Goal: Task Accomplishment & Management: Manage account settings

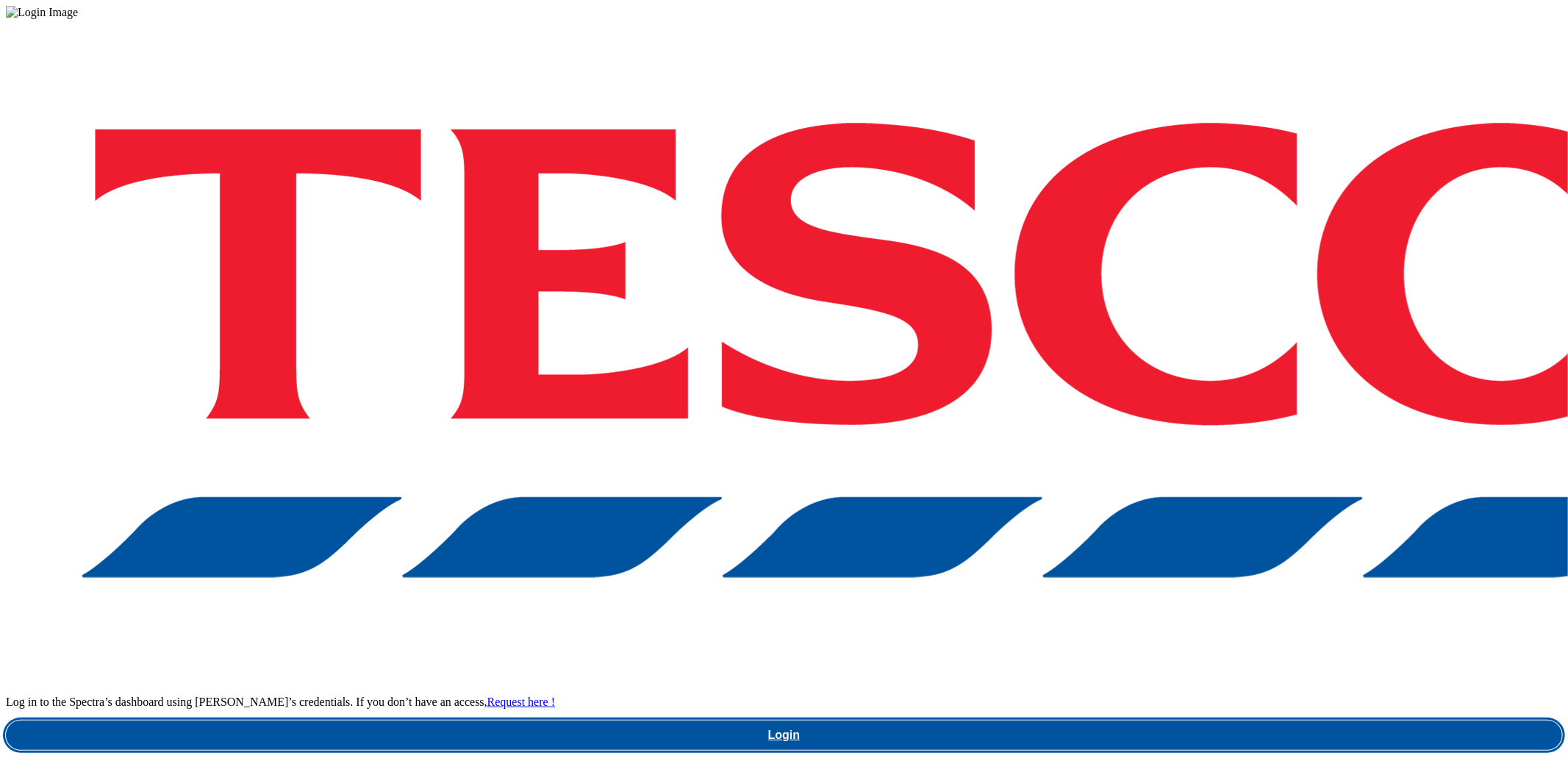
click at [1094, 720] on link "Login" at bounding box center [784, 735] width 1556 height 30
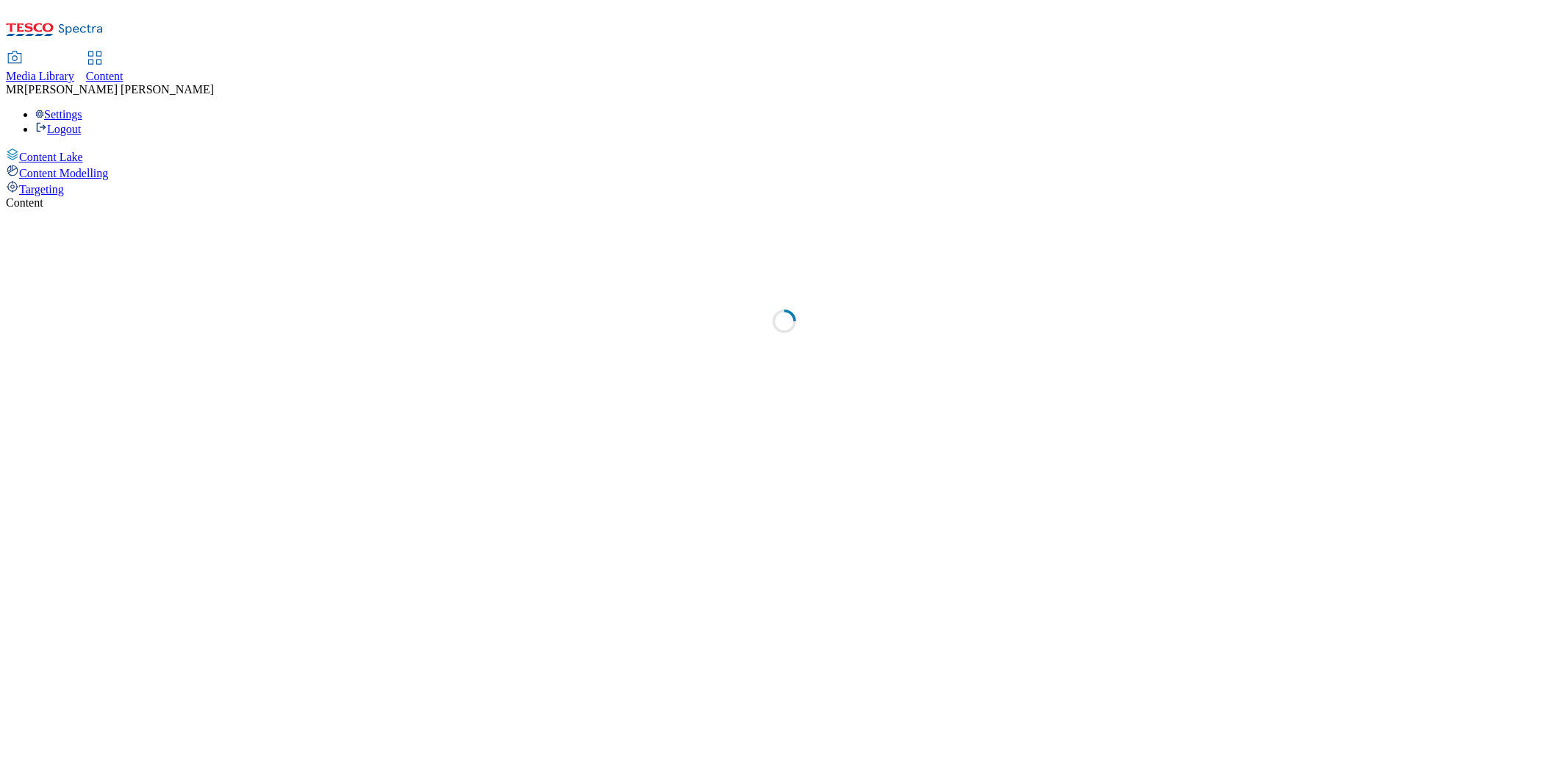
select select "ghs-uk"
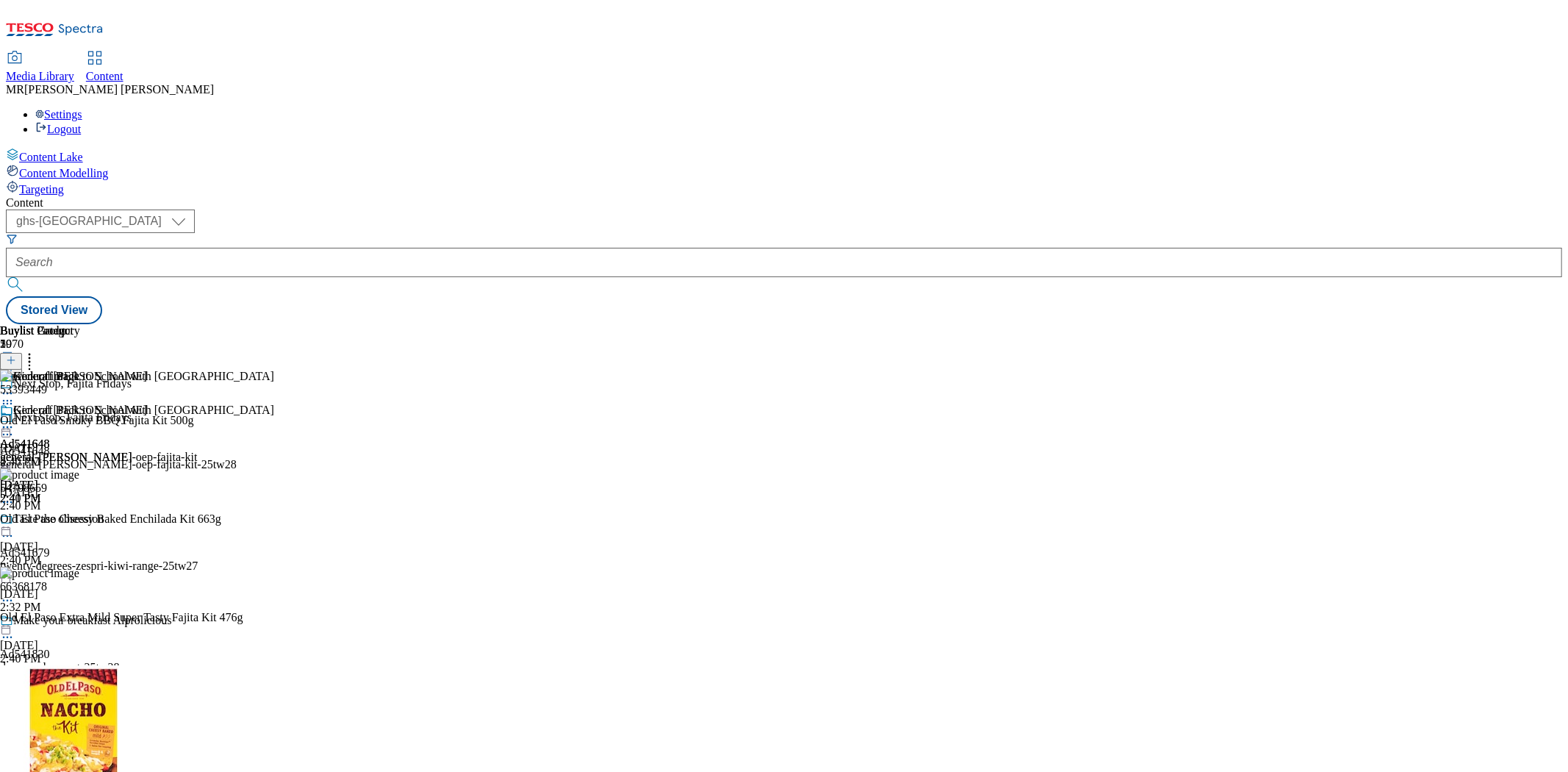
click at [15, 420] on icon at bounding box center [7, 428] width 15 height 15
click at [80, 521] on span "Preview" at bounding box center [62, 526] width 34 height 11
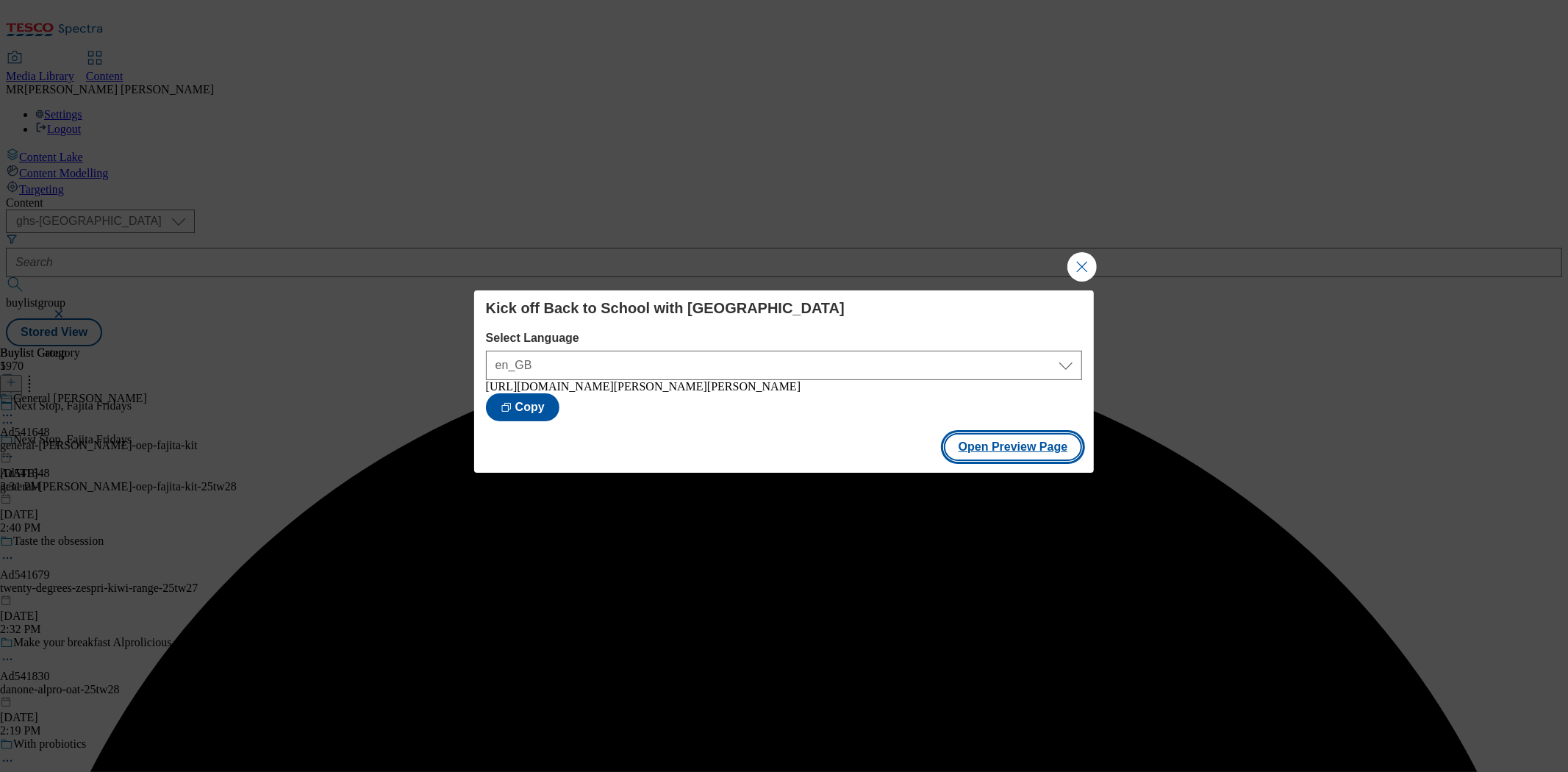
click at [981, 457] on button "Open Preview Page" at bounding box center [1013, 447] width 139 height 28
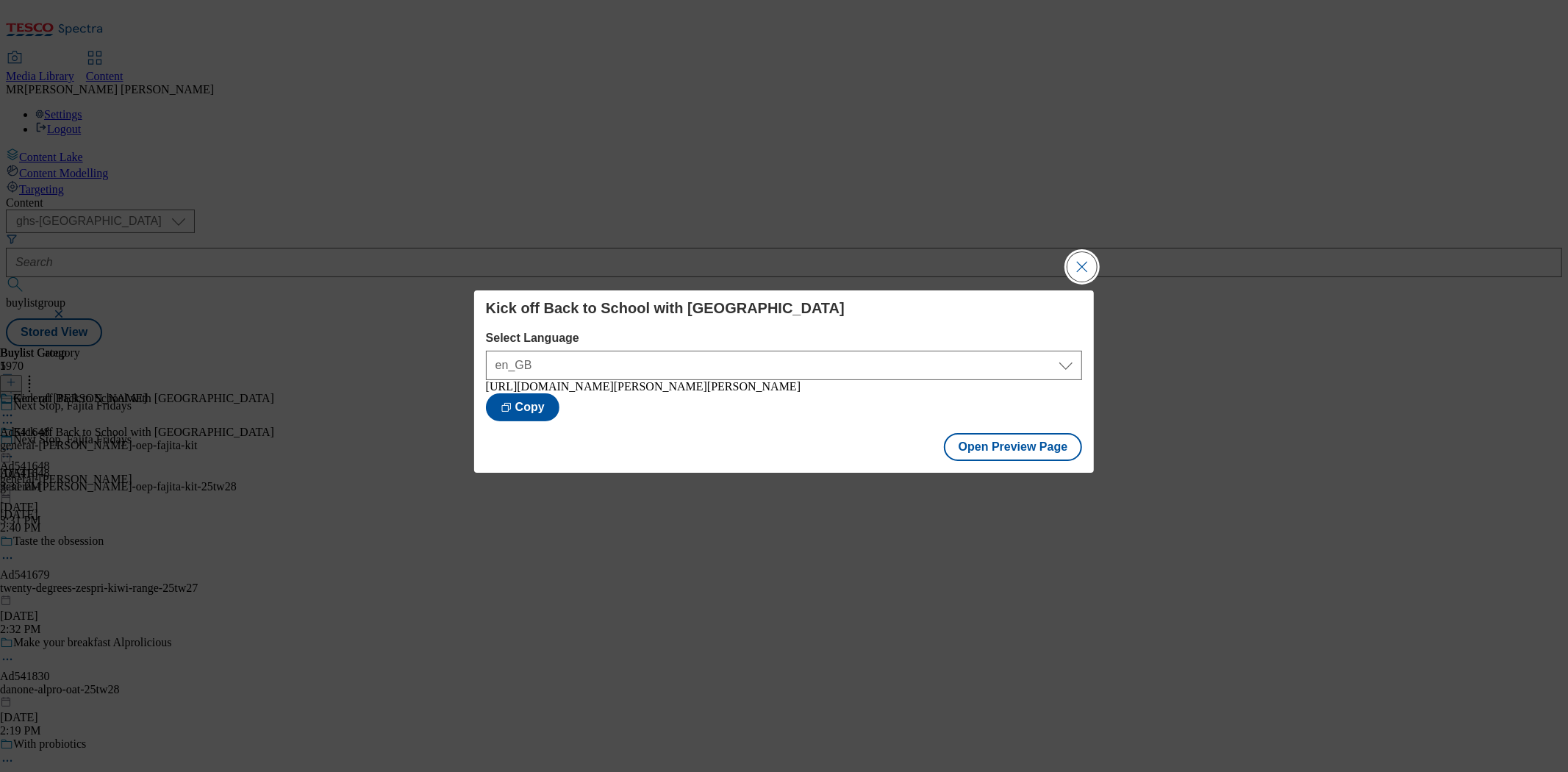
click at [1083, 261] on button "Close Modal" at bounding box center [1082, 267] width 30 height 30
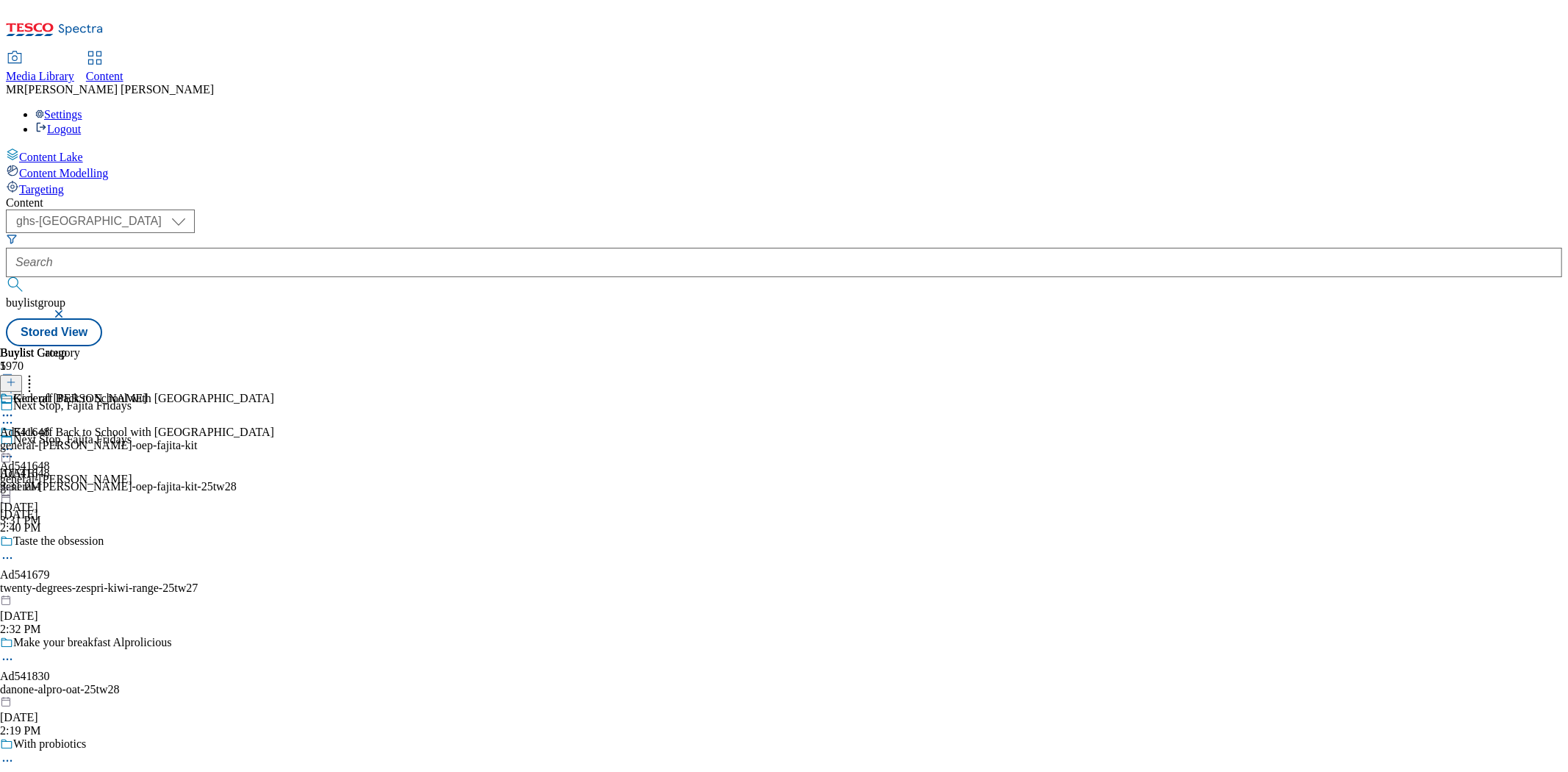
click at [15, 442] on icon at bounding box center [7, 450] width 15 height 15
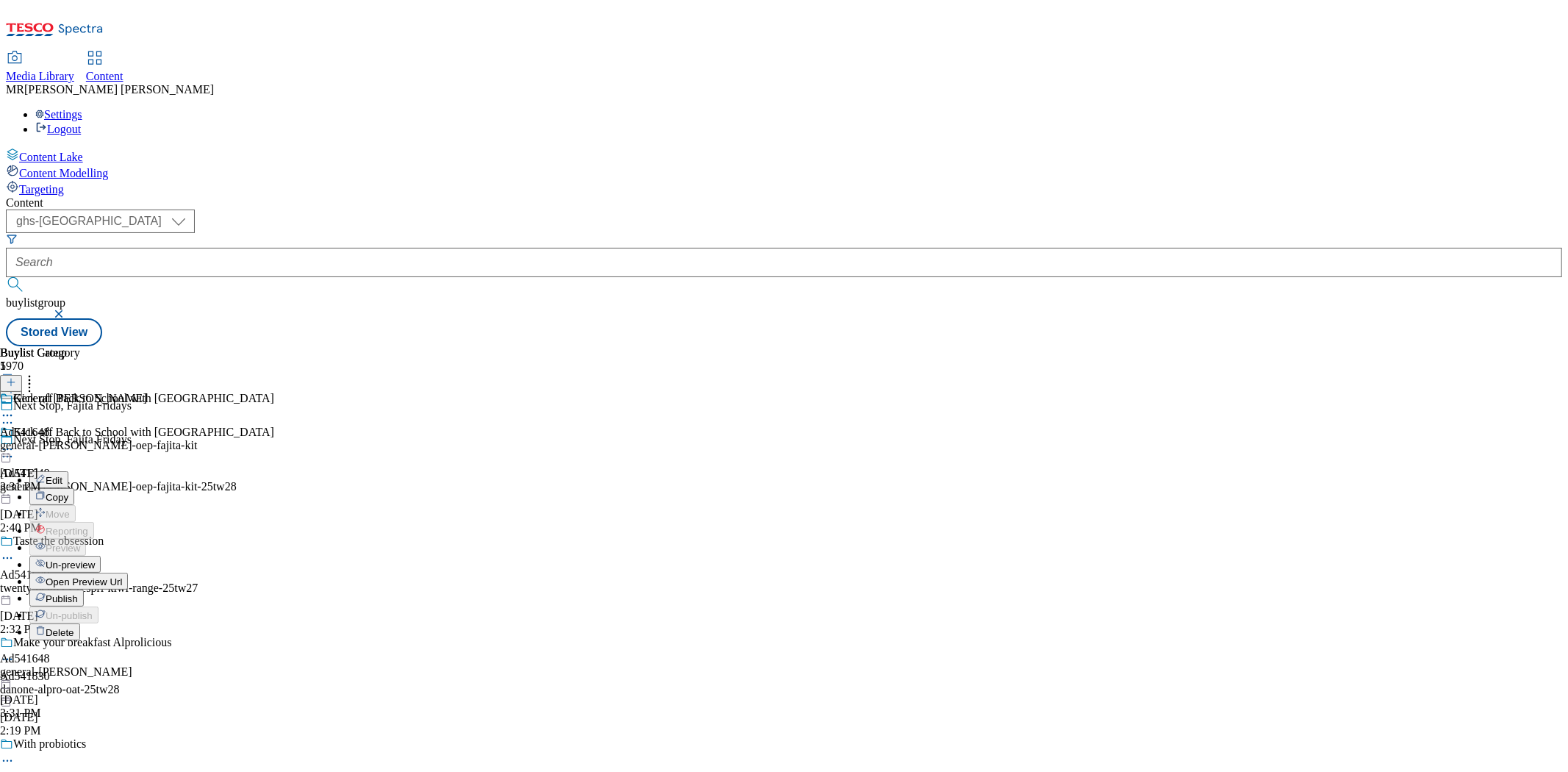
click at [84, 590] on button "Publish" at bounding box center [56, 598] width 54 height 17
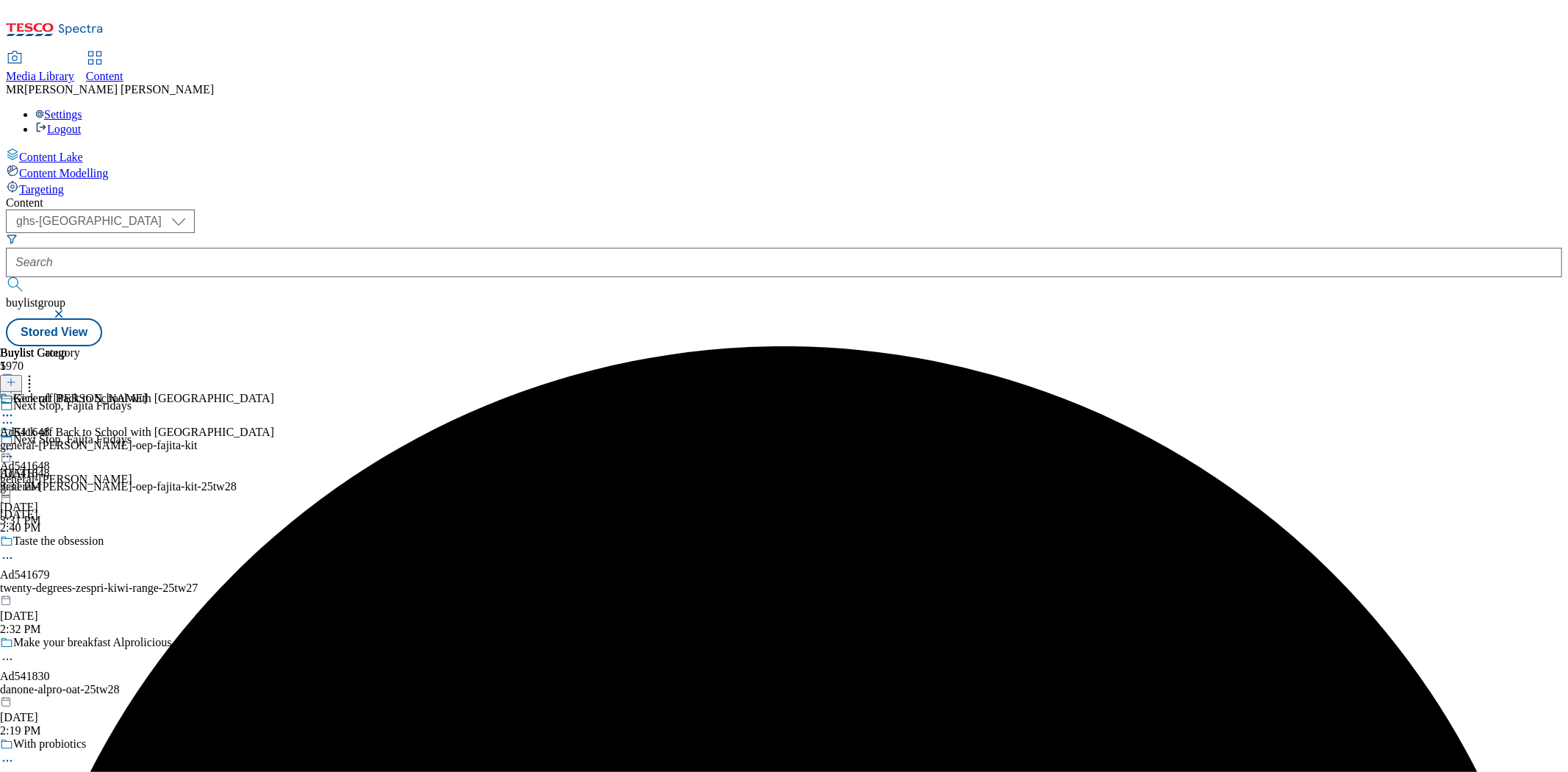
click at [15, 442] on icon at bounding box center [7, 450] width 15 height 15
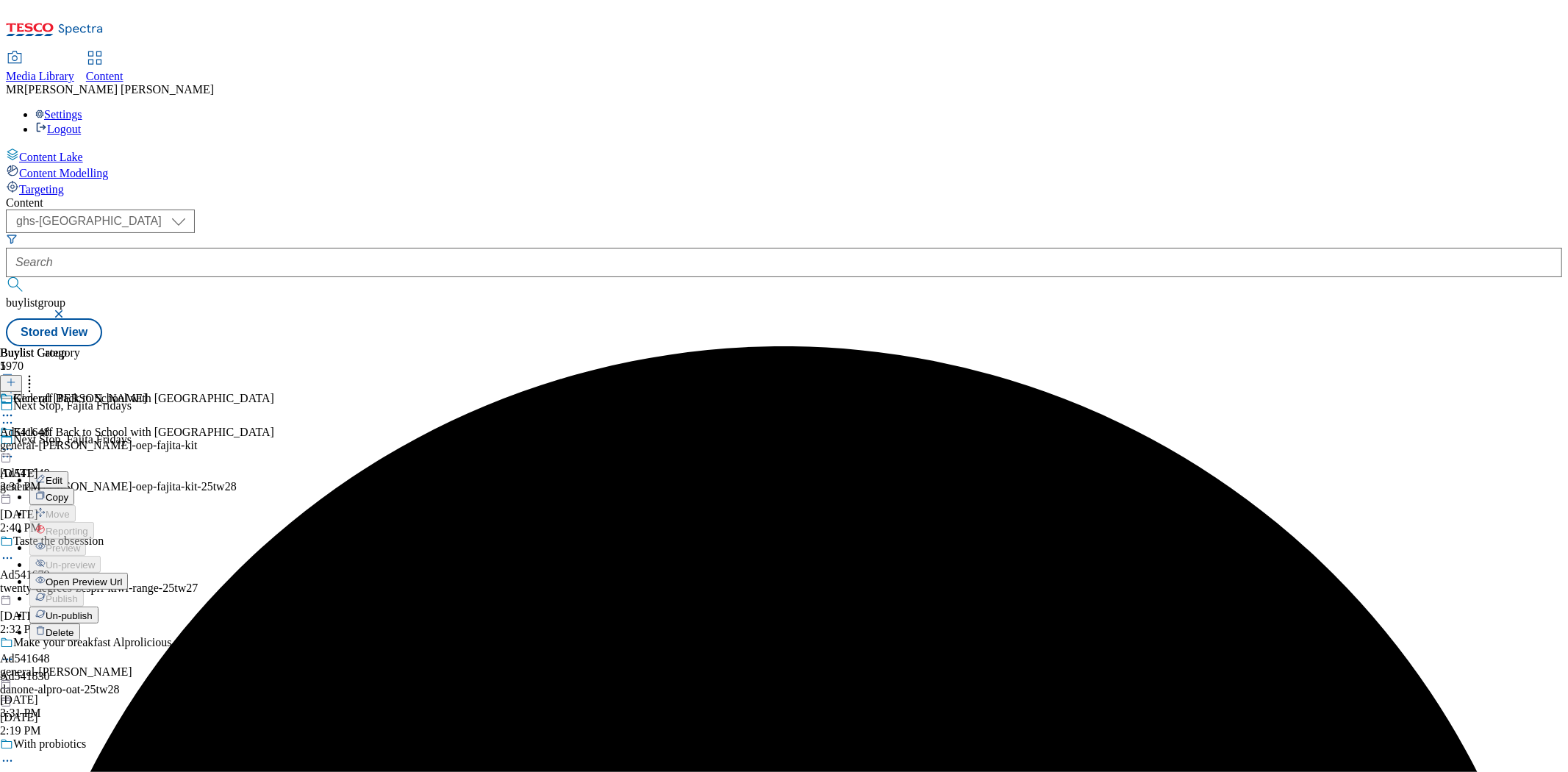
click at [15, 442] on icon at bounding box center [7, 450] width 15 height 15
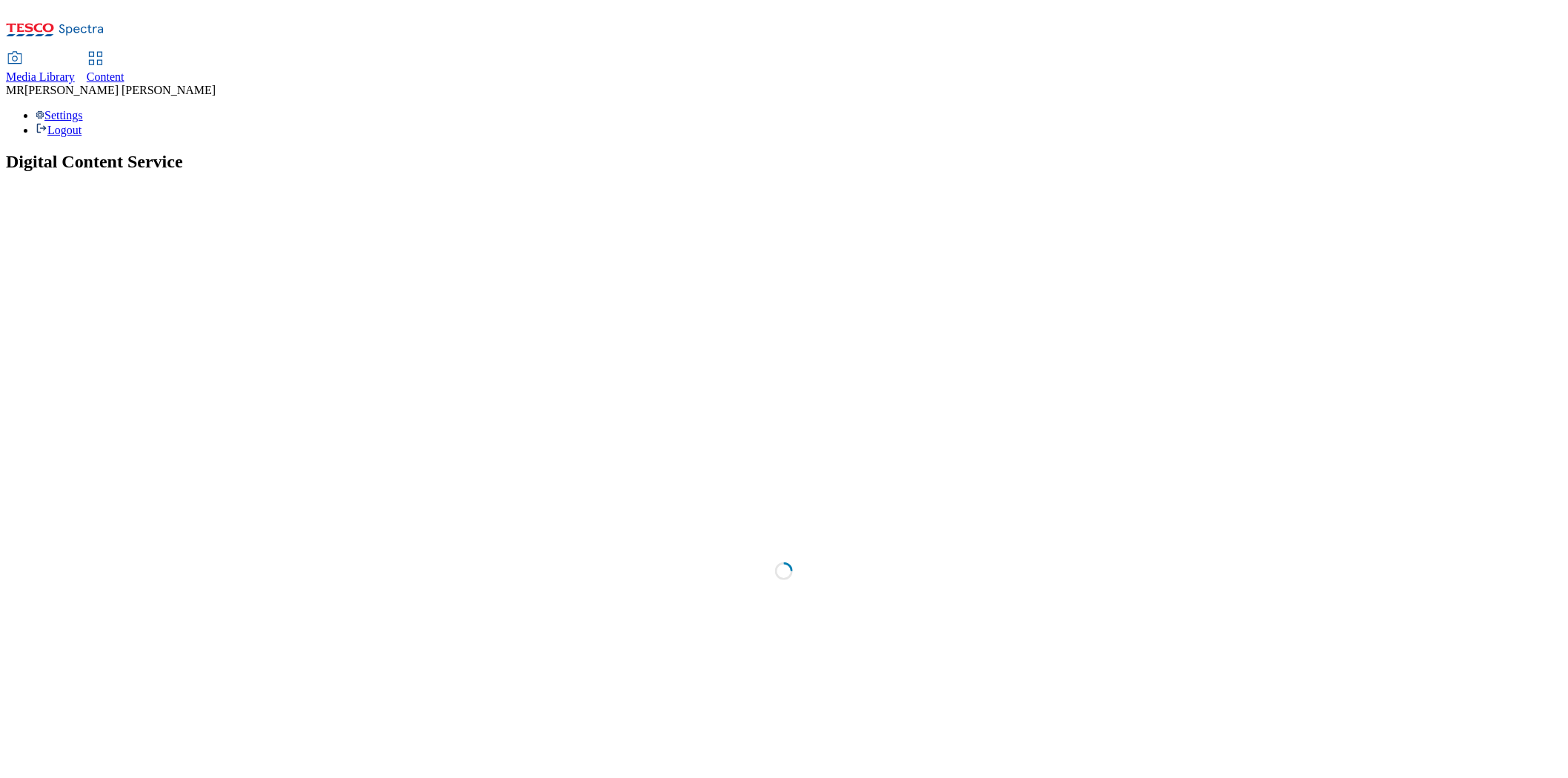
drag, startPoint x: 369, startPoint y: 13, endPoint x: 369, endPoint y: 0, distance: 13.0
click at [125, 71] on div "Content" at bounding box center [105, 77] width 38 height 13
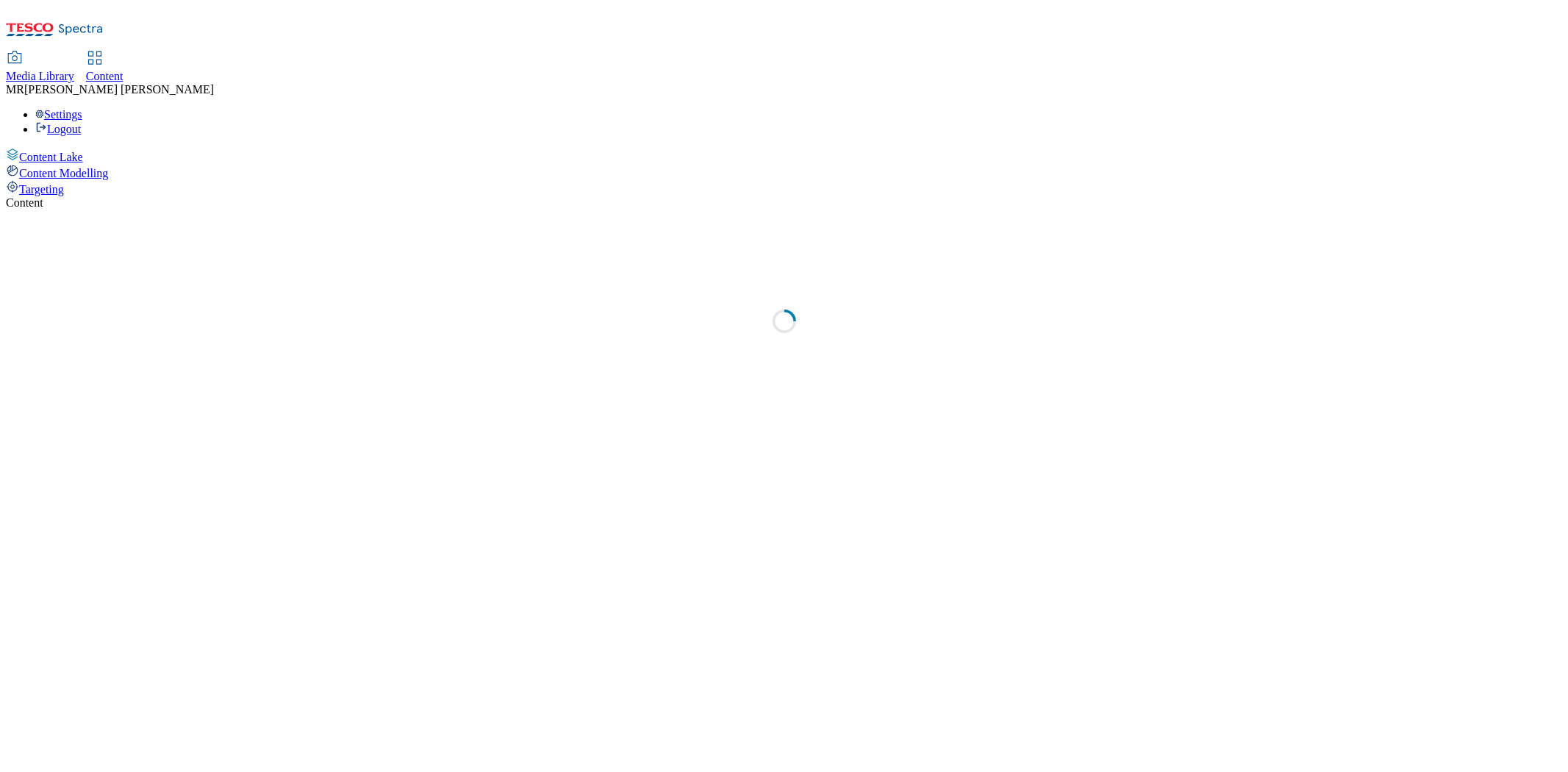
select select "ghs-[GEOGRAPHIC_DATA]"
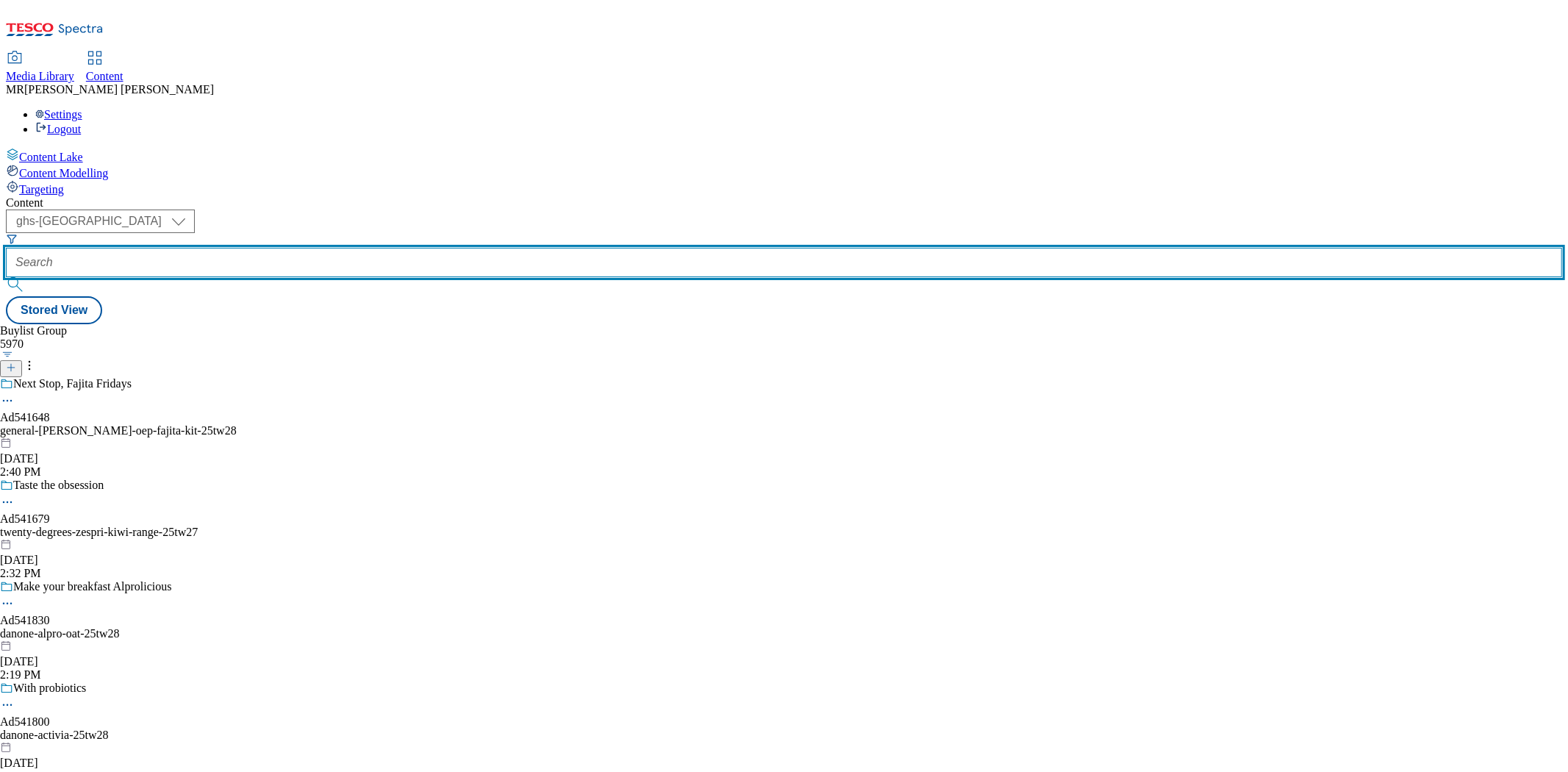
click at [320, 247] on input "text" at bounding box center [784, 262] width 1556 height 30
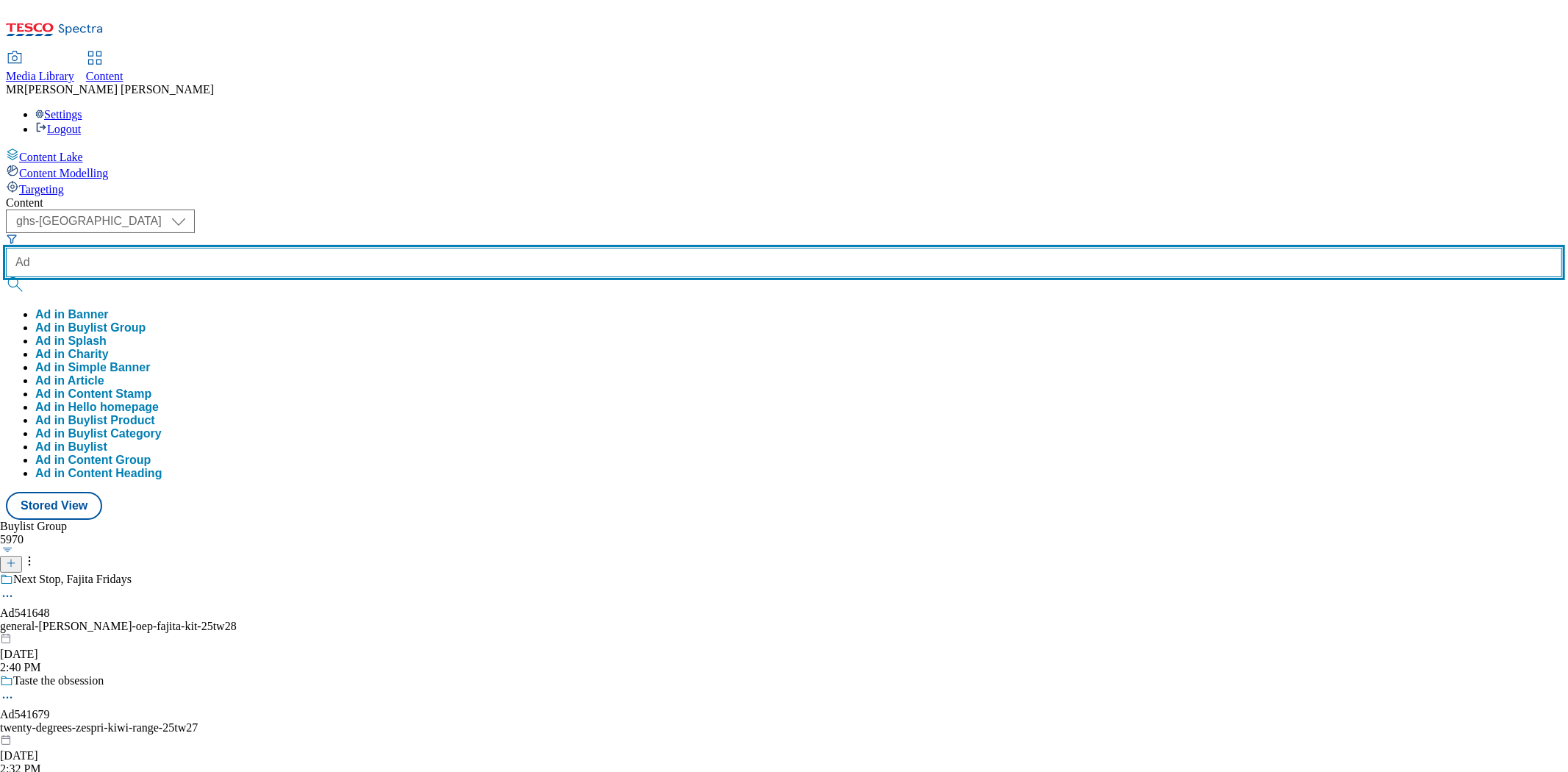
paste input "541798"
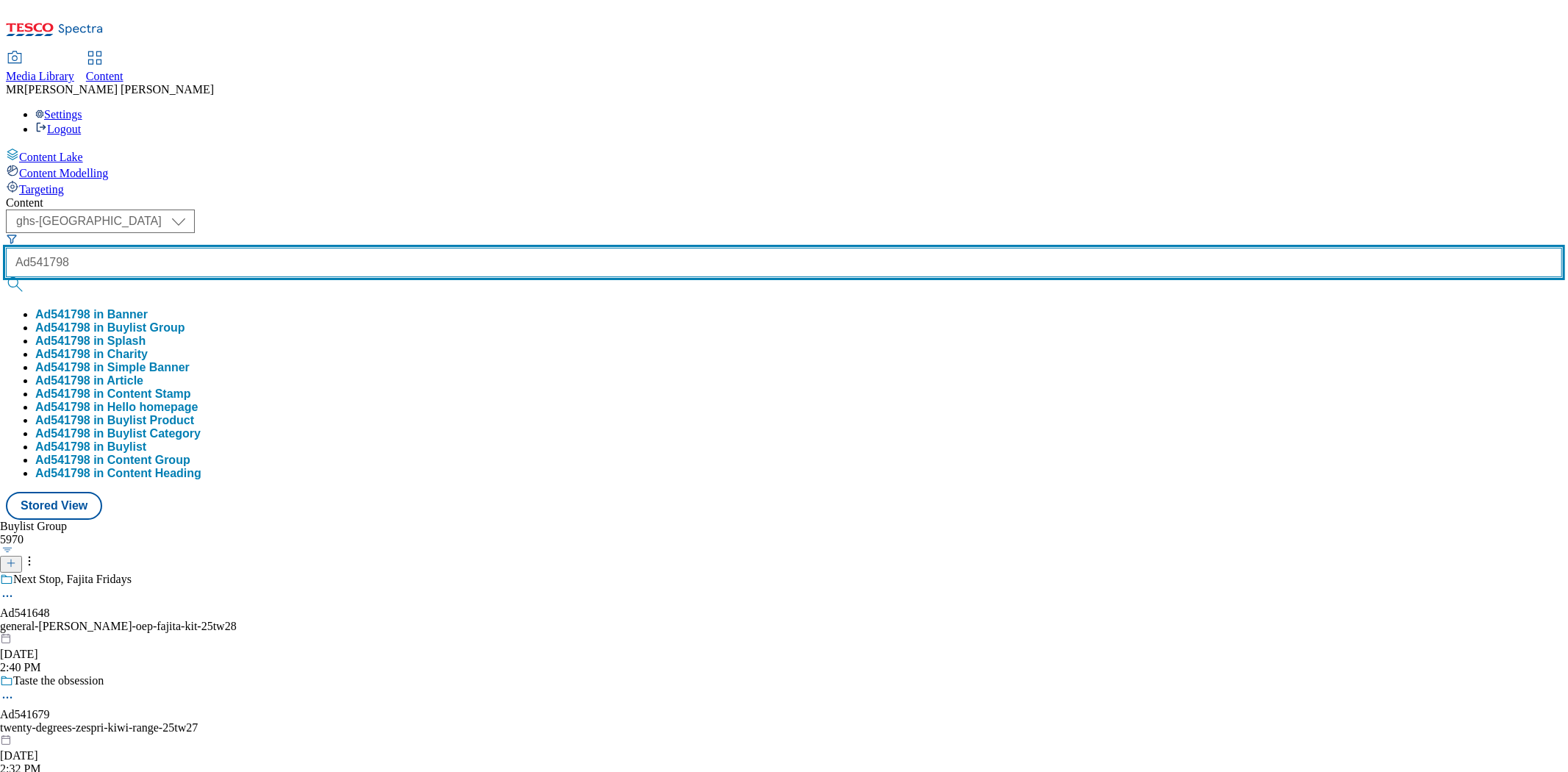
type input "Ad541798"
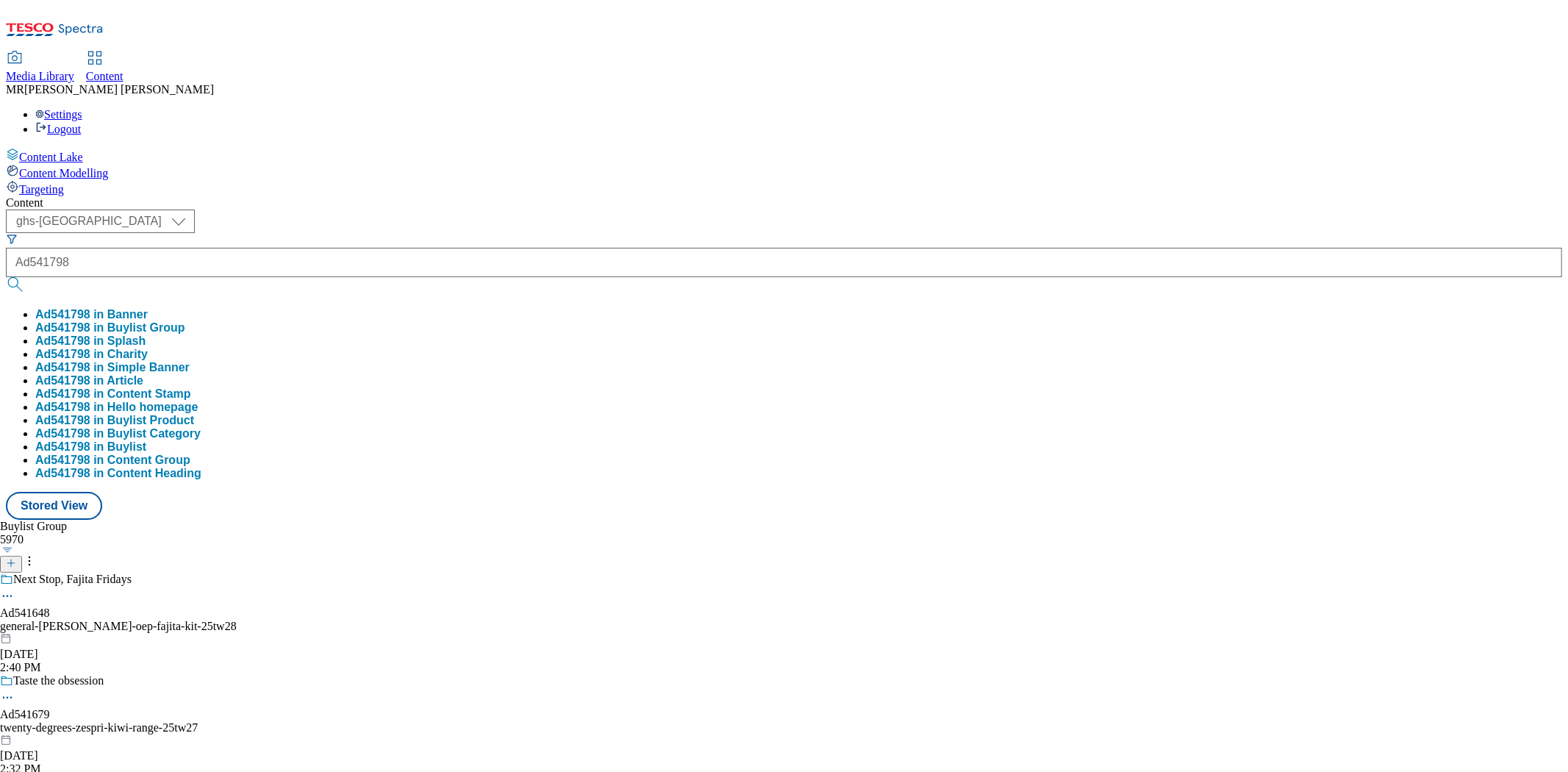
click at [186, 321] on button "Ad541798 in Buylist Group" at bounding box center [110, 328] width 150 height 13
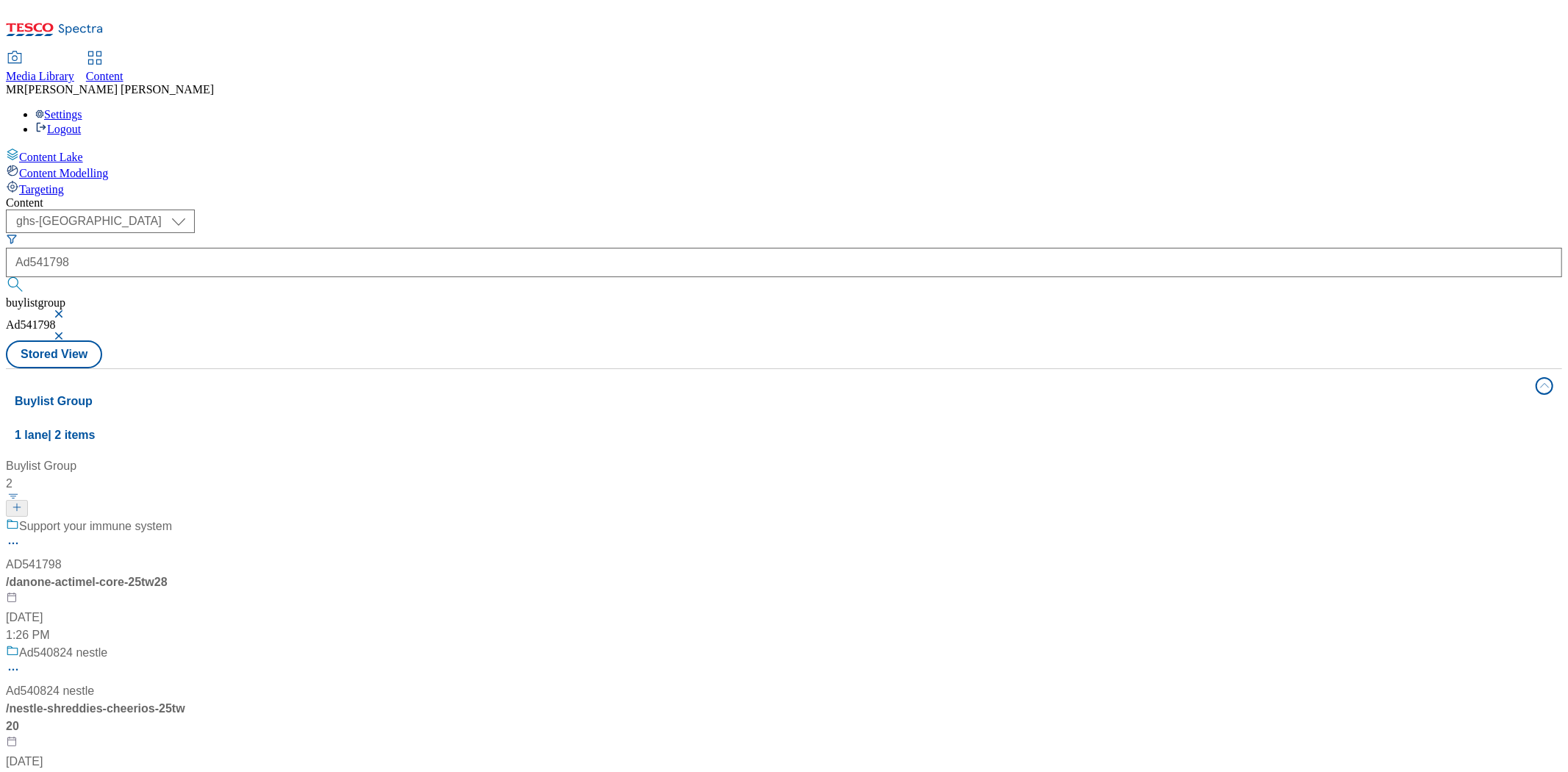
click at [189, 518] on div "Support your immune system AD541798 / danone-actimel-core-25tw28 Aug 18, 2025 1…" at bounding box center [97, 581] width 184 height 127
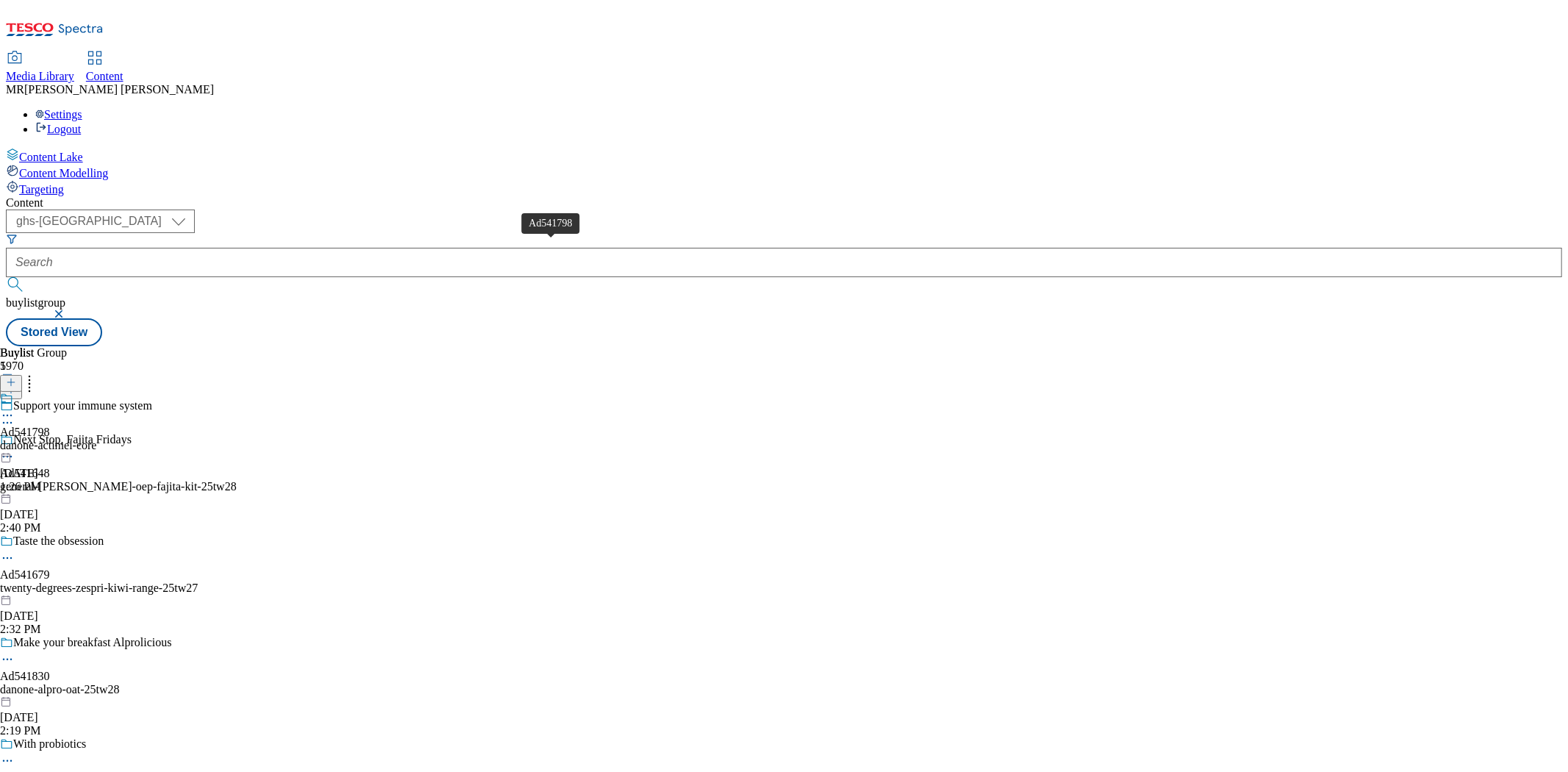
click at [50, 426] on div "Ad541798" at bounding box center [25, 432] width 50 height 13
click at [15, 442] on icon at bounding box center [7, 450] width 15 height 15
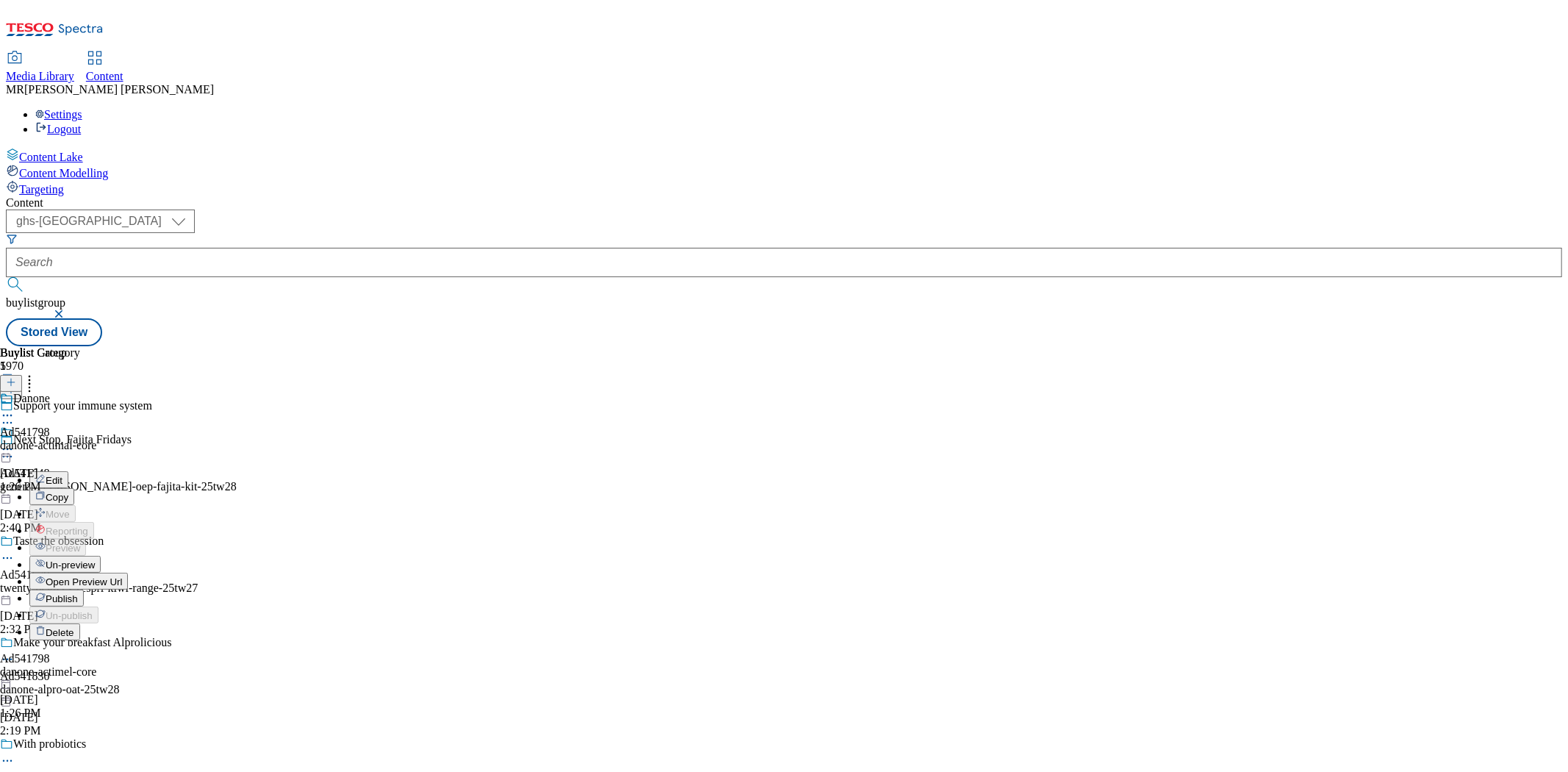
click at [122, 576] on span "Open Preview Url" at bounding box center [83, 582] width 77 height 11
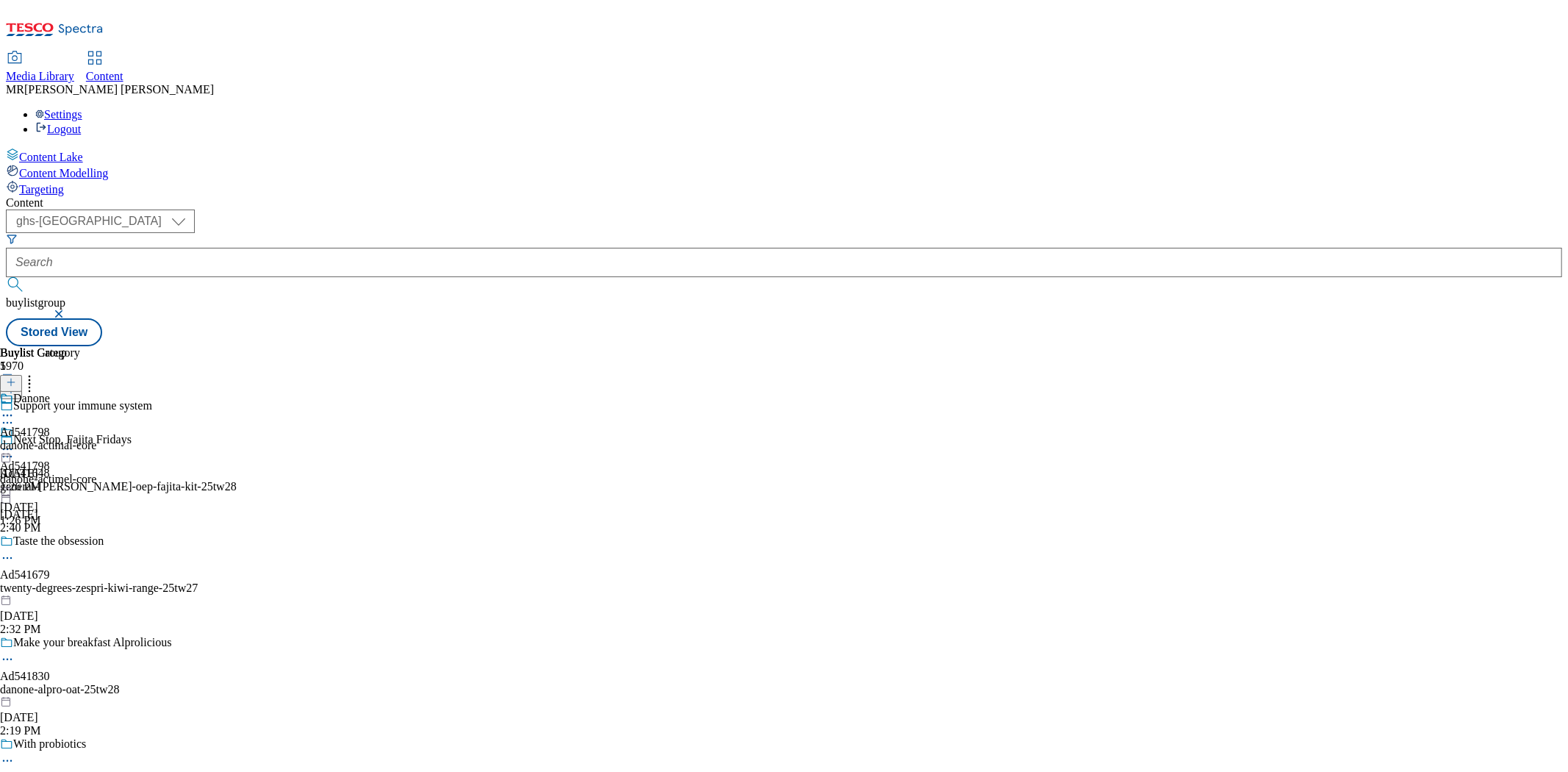
click at [15, 442] on icon at bounding box center [7, 450] width 15 height 15
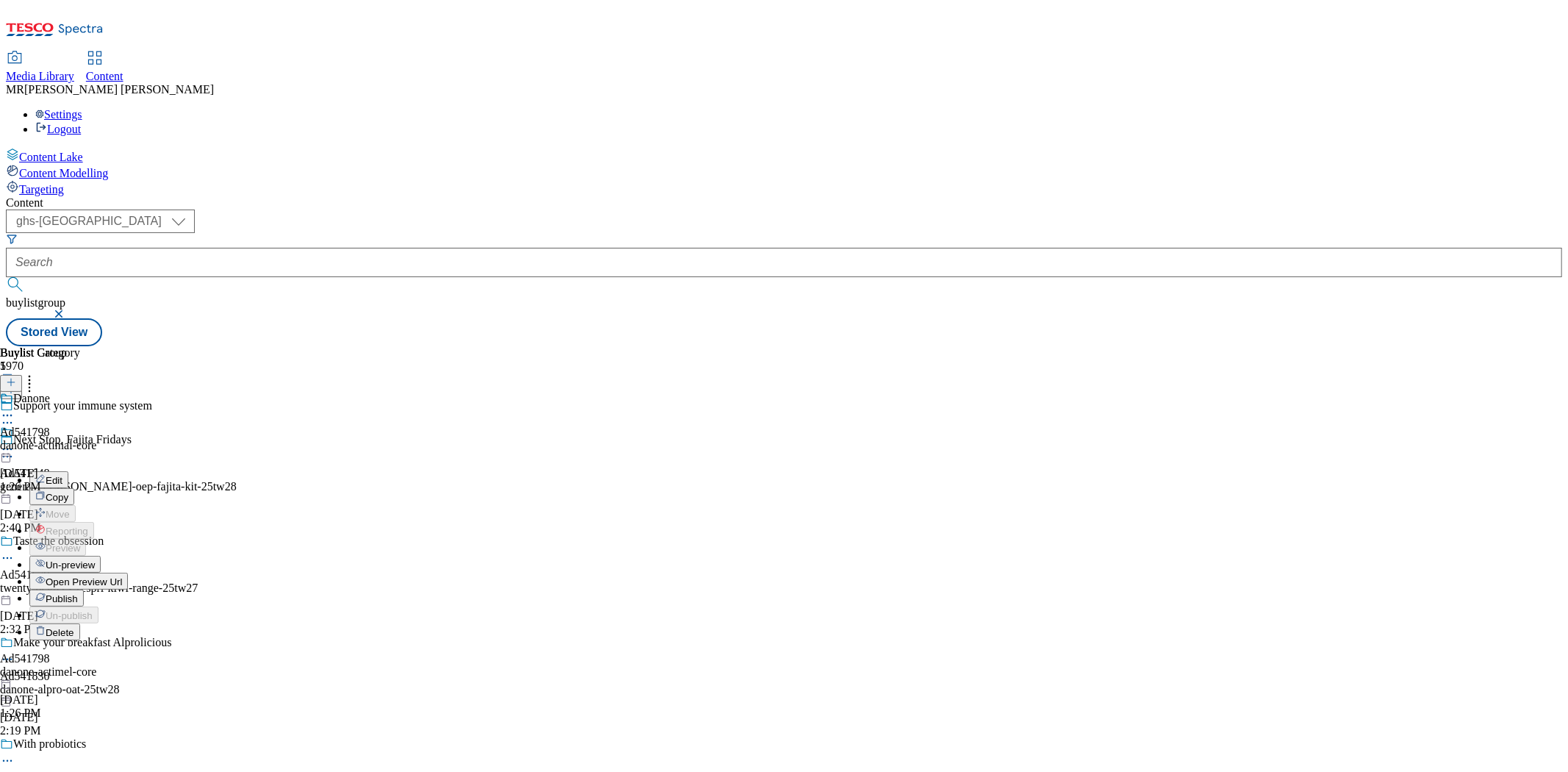
click at [84, 590] on button "Publish" at bounding box center [56, 598] width 54 height 17
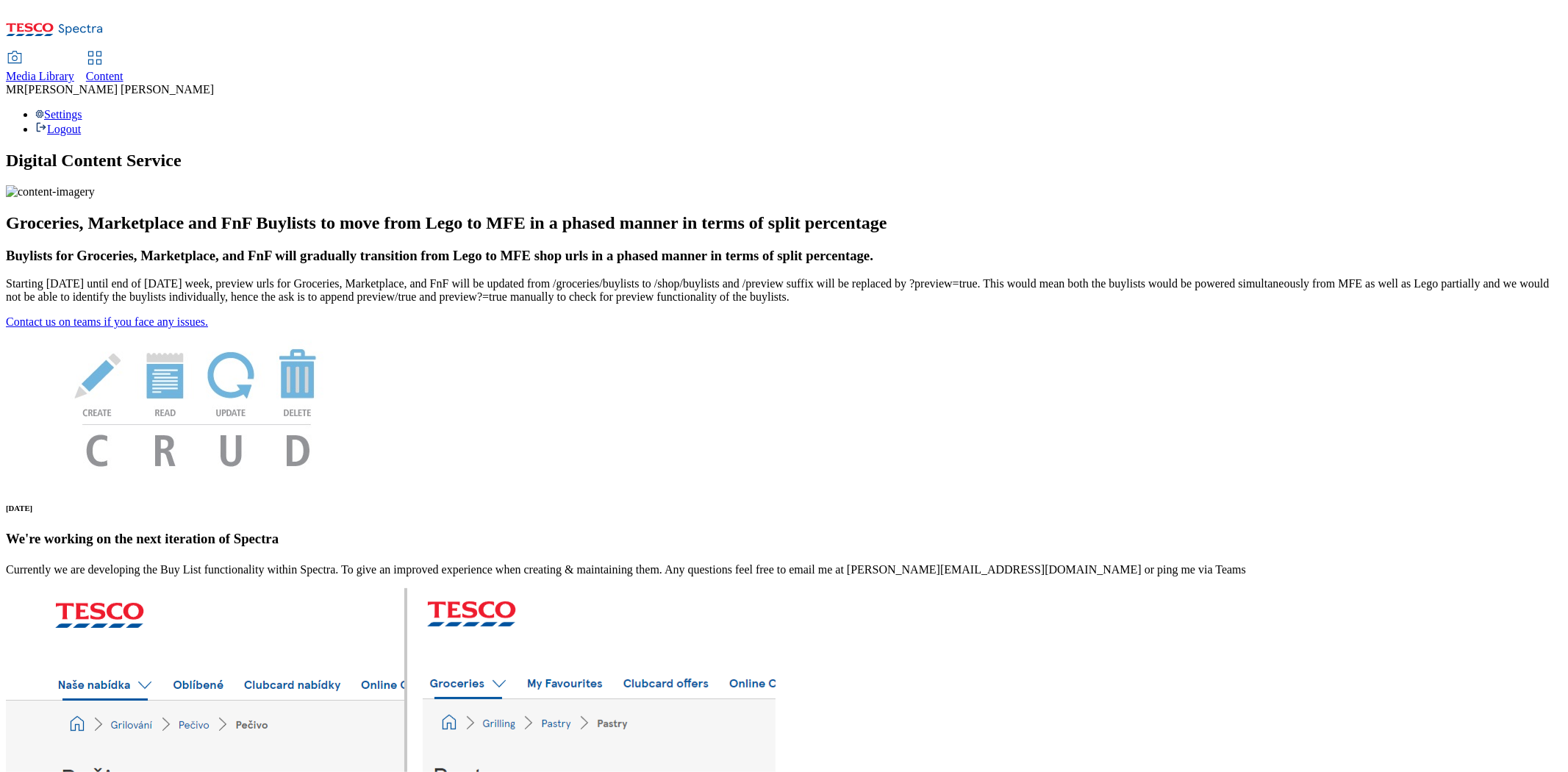
click at [124, 70] on div "Content" at bounding box center [104, 77] width 38 height 13
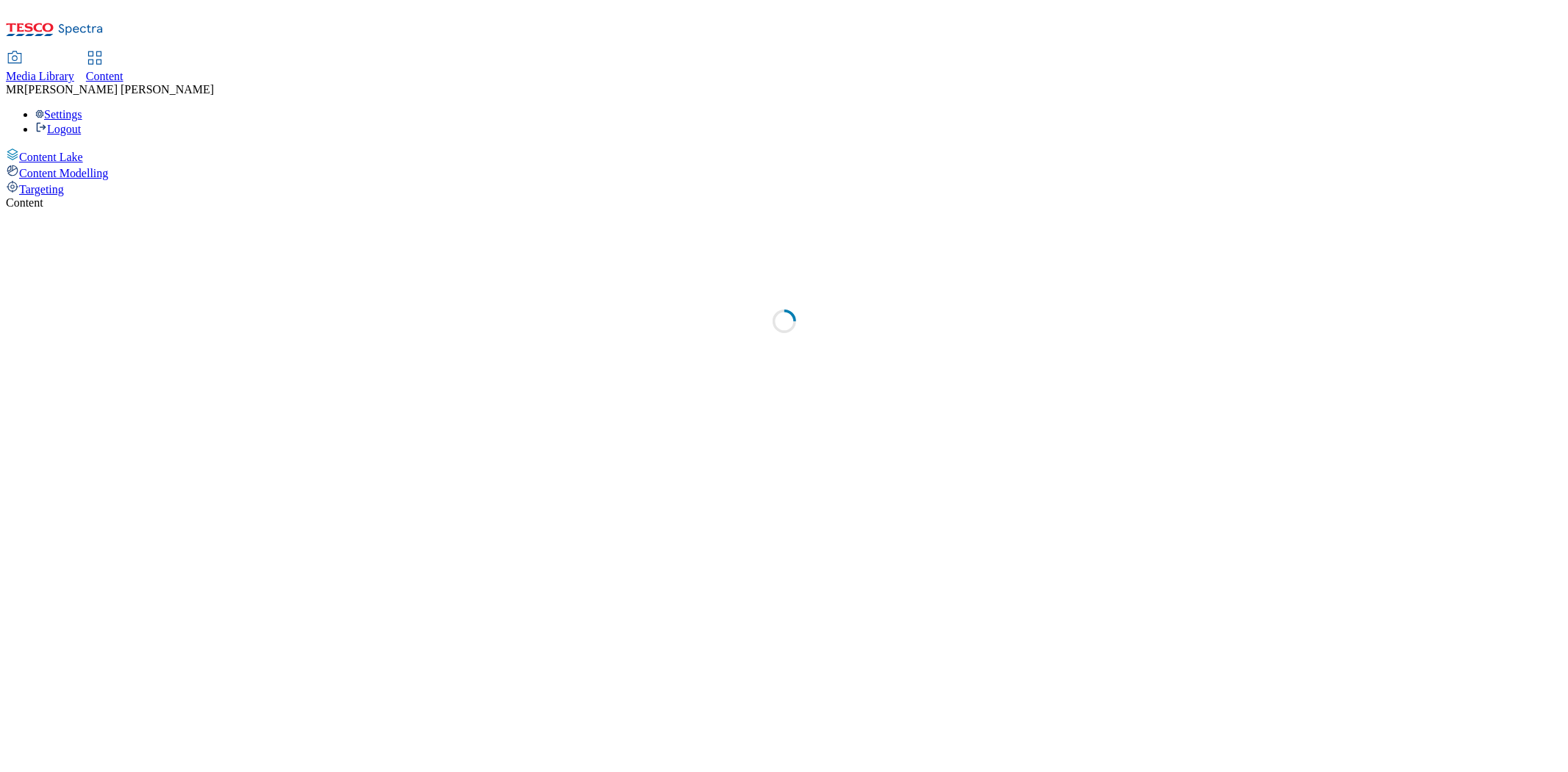
select select "ghs-uk"
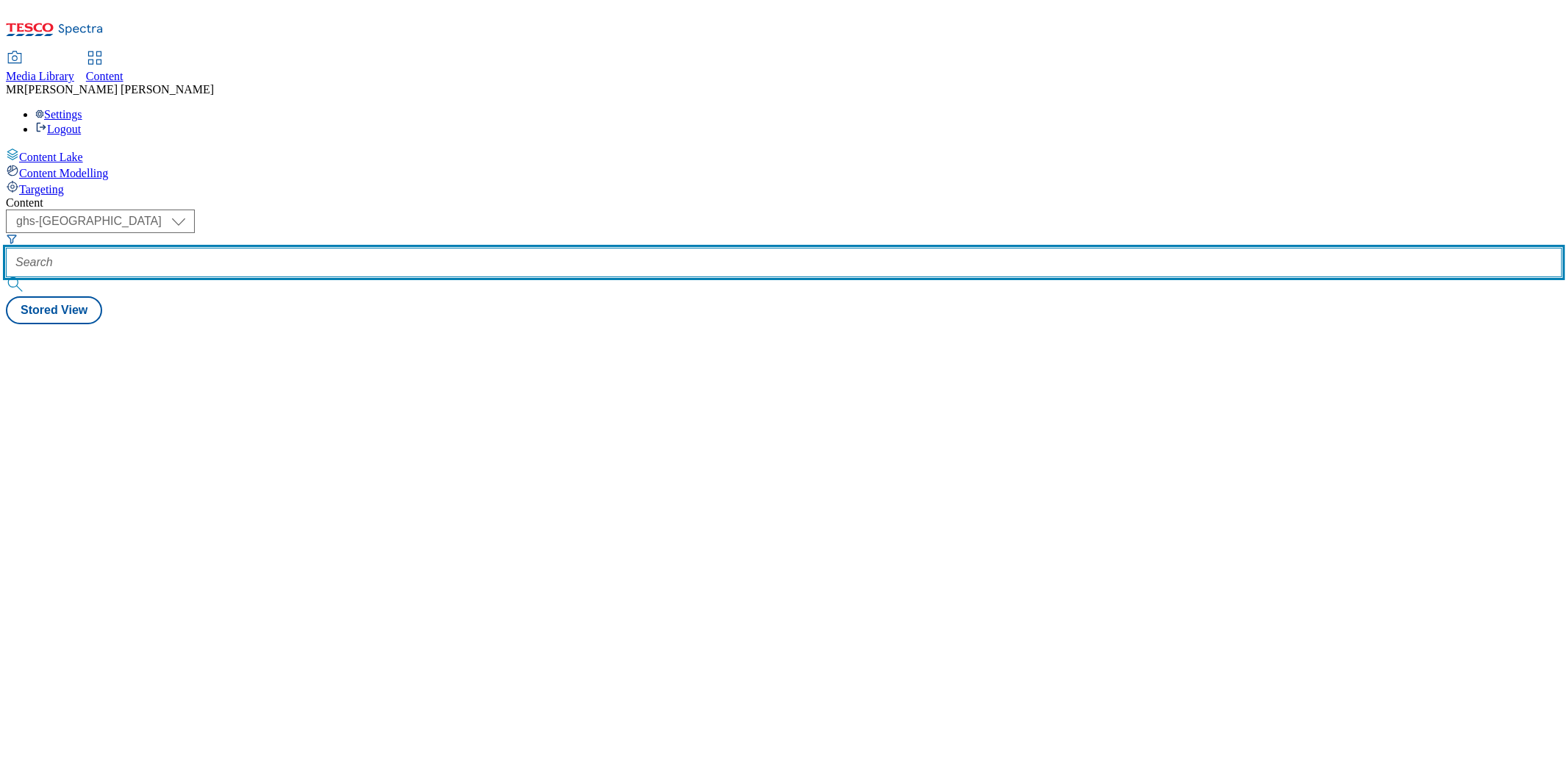
click at [370, 247] on input "text" at bounding box center [784, 262] width 1556 height 30
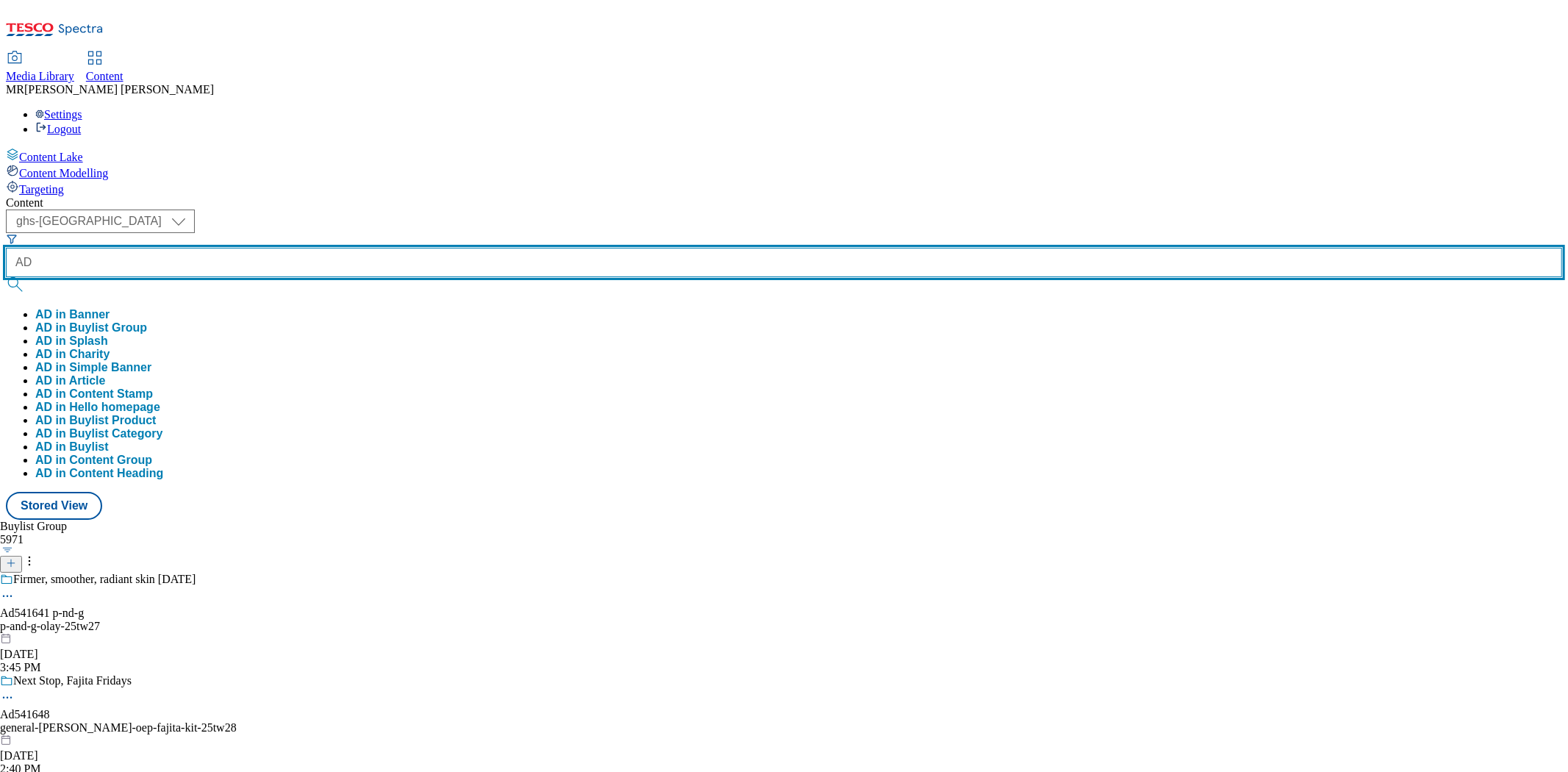
paste input "541641"
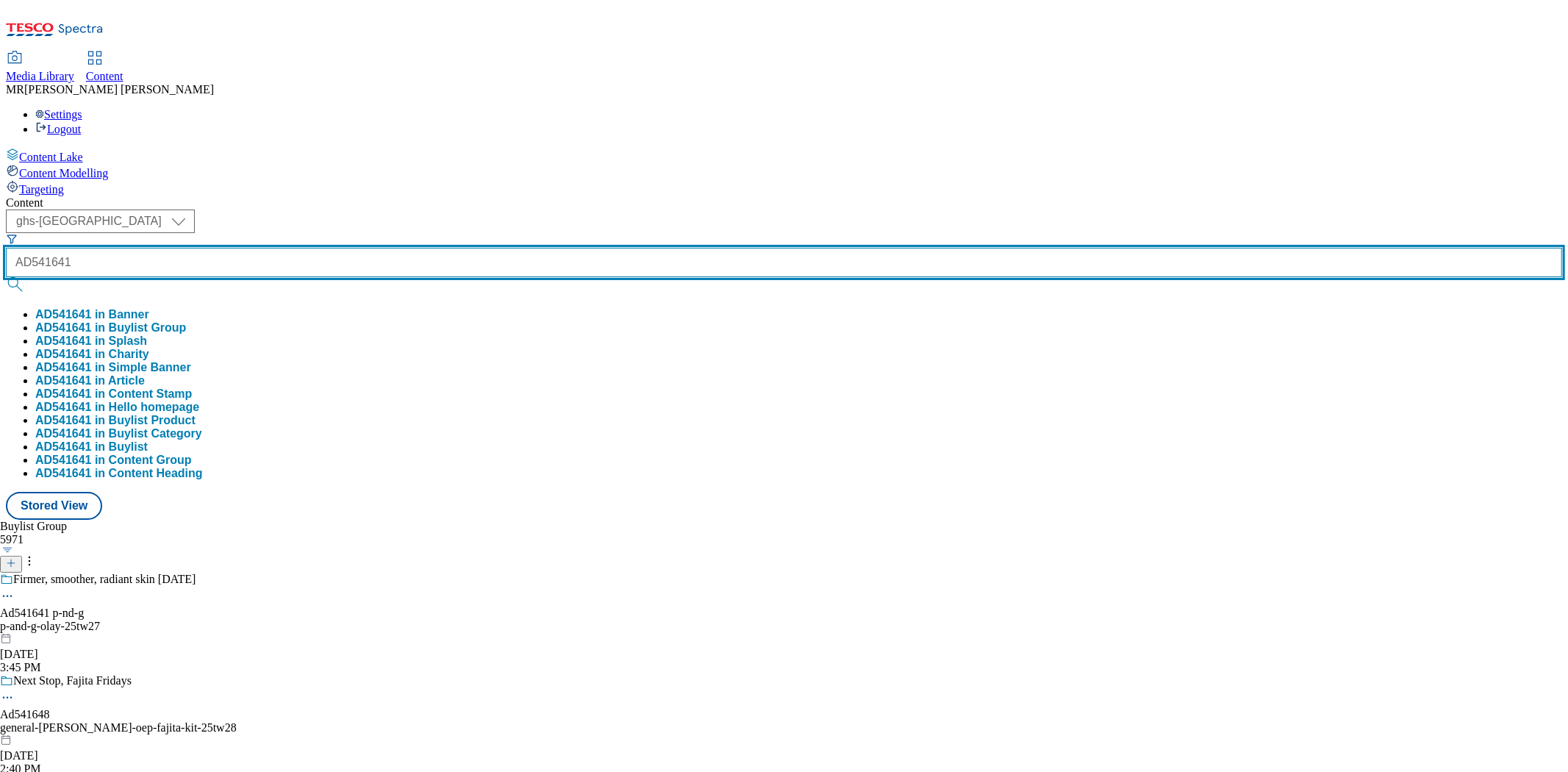
type input "AD541641"
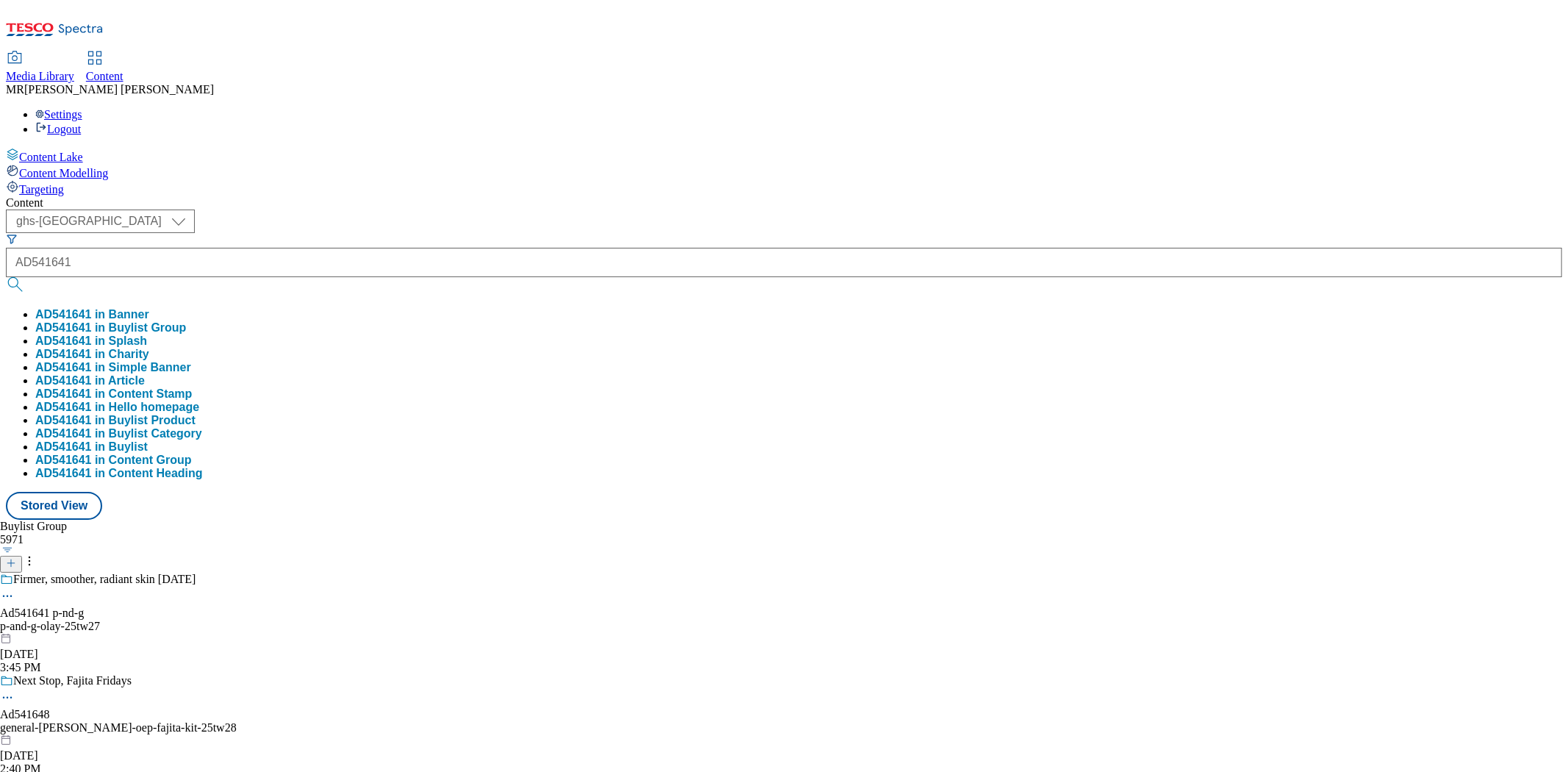
click at [186, 321] on button "AD541641 in Buylist Group" at bounding box center [110, 328] width 150 height 13
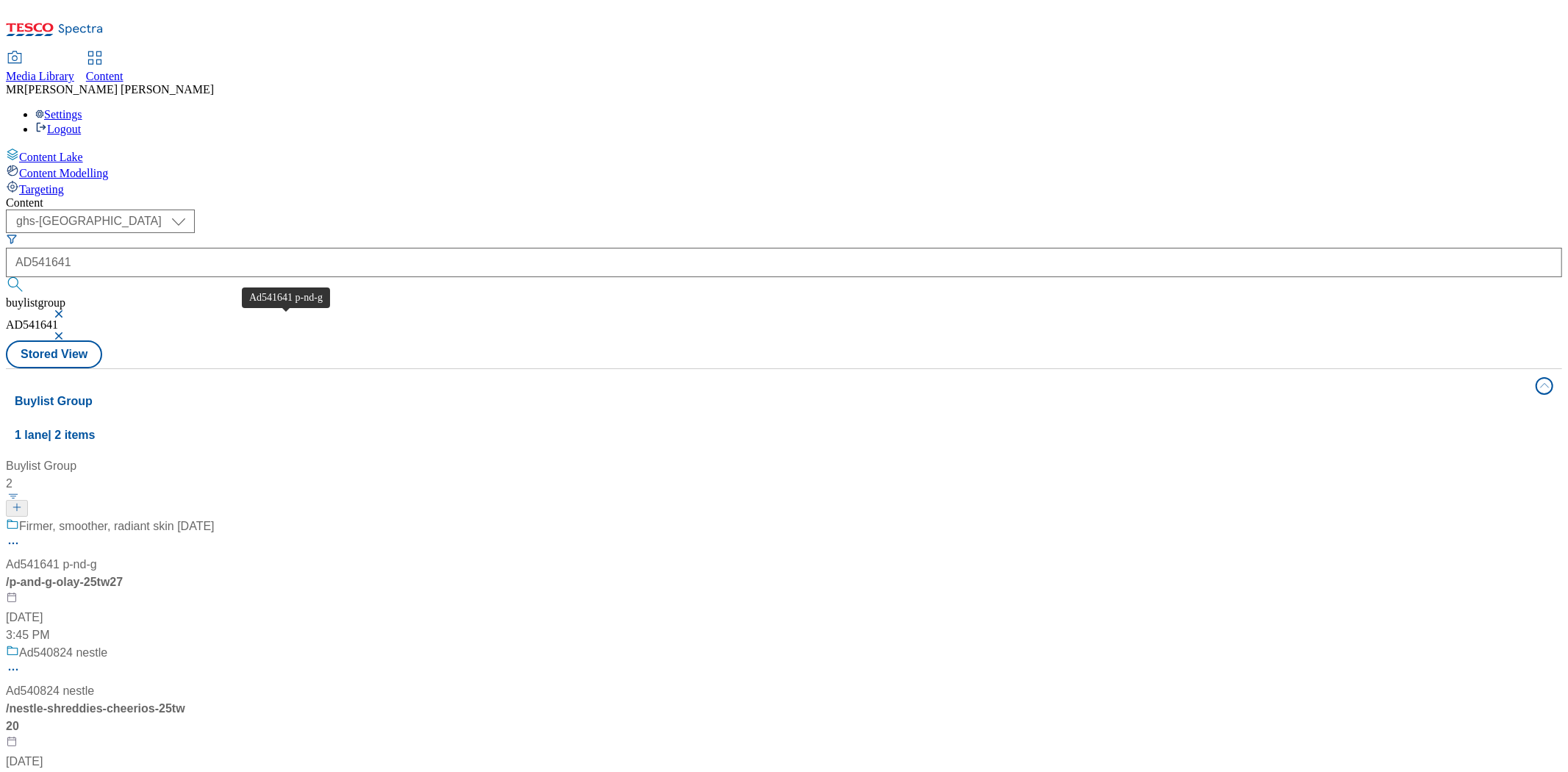
click at [97, 556] on span "Ad541641 p-nd-g" at bounding box center [51, 564] width 91 height 18
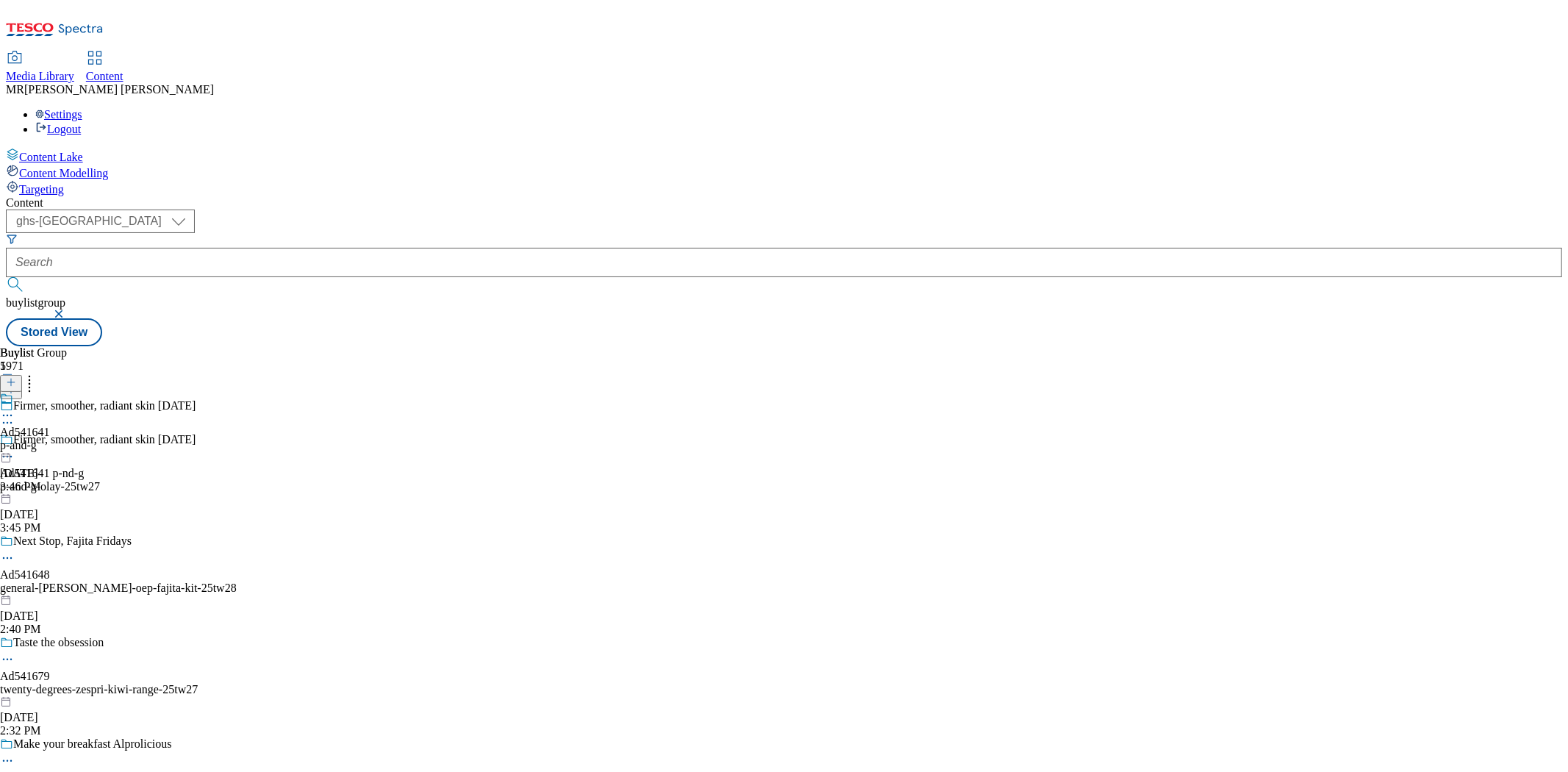
click at [15, 450] on icon at bounding box center [7, 457] width 15 height 15
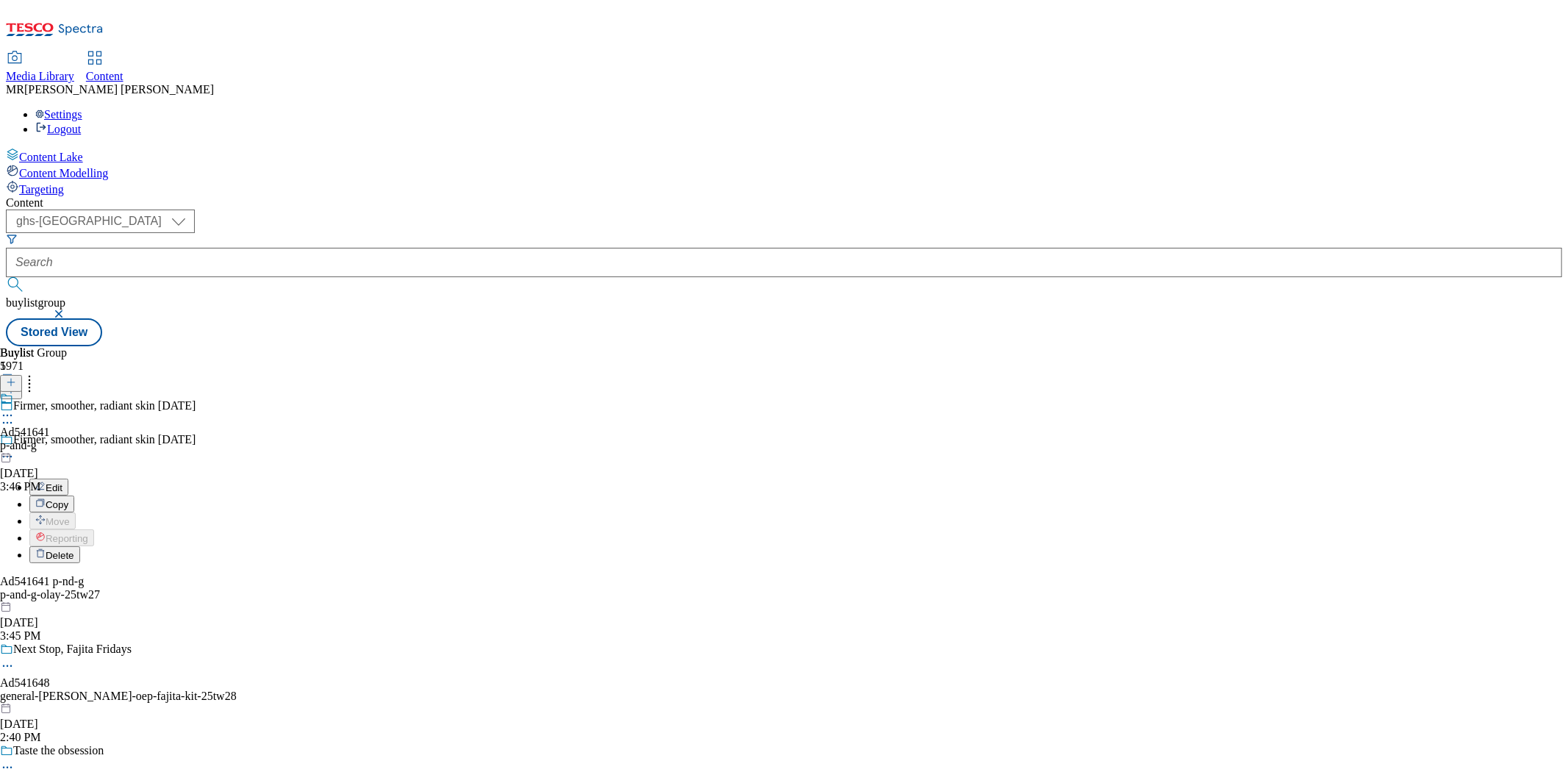
click at [63, 482] on span "Edit" at bounding box center [54, 488] width 17 height 11
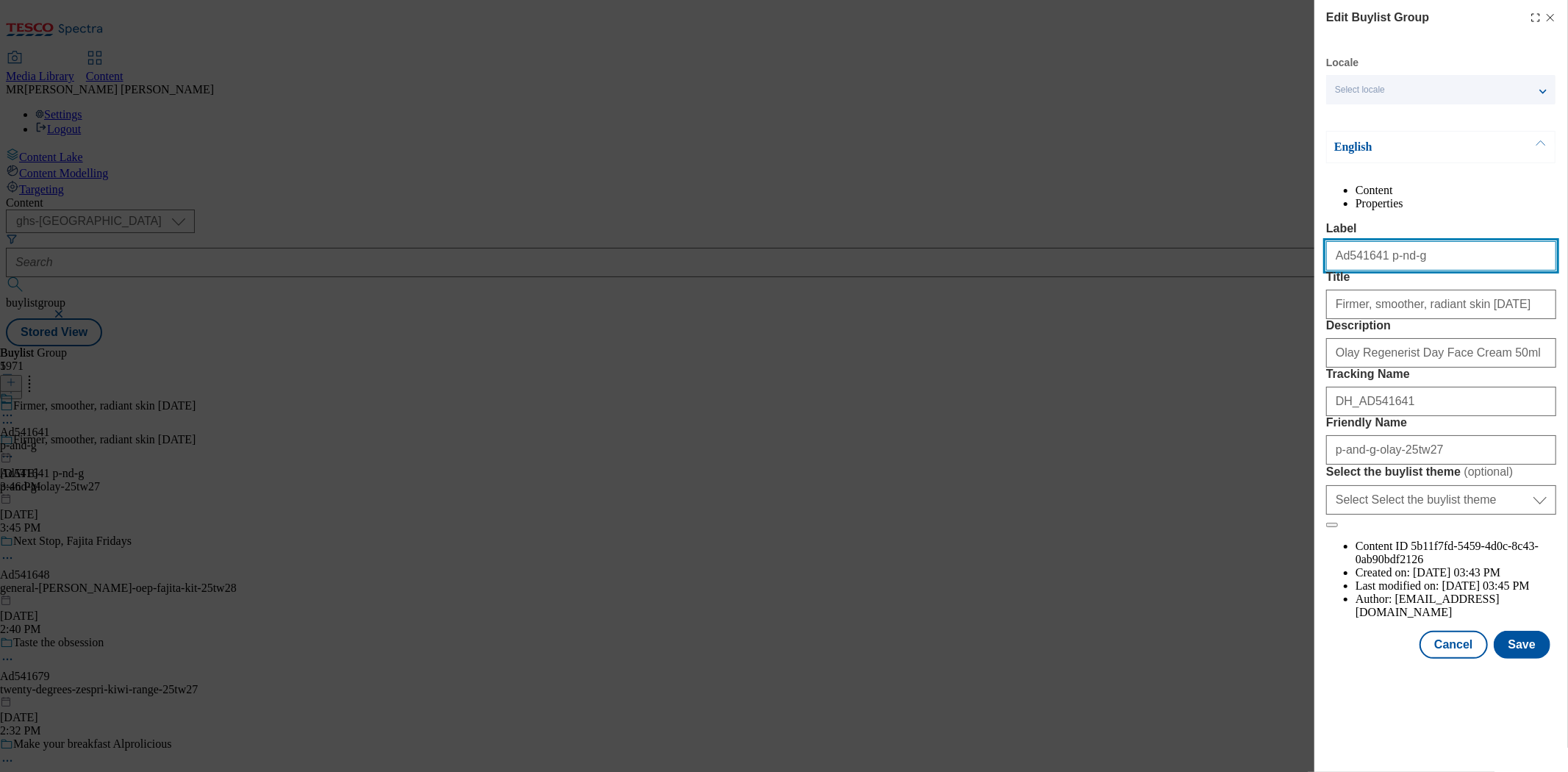
click at [1386, 271] on input "Ad541641 p-nd-g" at bounding box center [1441, 256] width 230 height 30
click at [1384, 271] on input "Ad541641 p-nd-g" at bounding box center [1441, 256] width 230 height 30
type input "Ad541641 p-and-g"
click at [1410, 659] on button "Save" at bounding box center [1521, 645] width 56 height 28
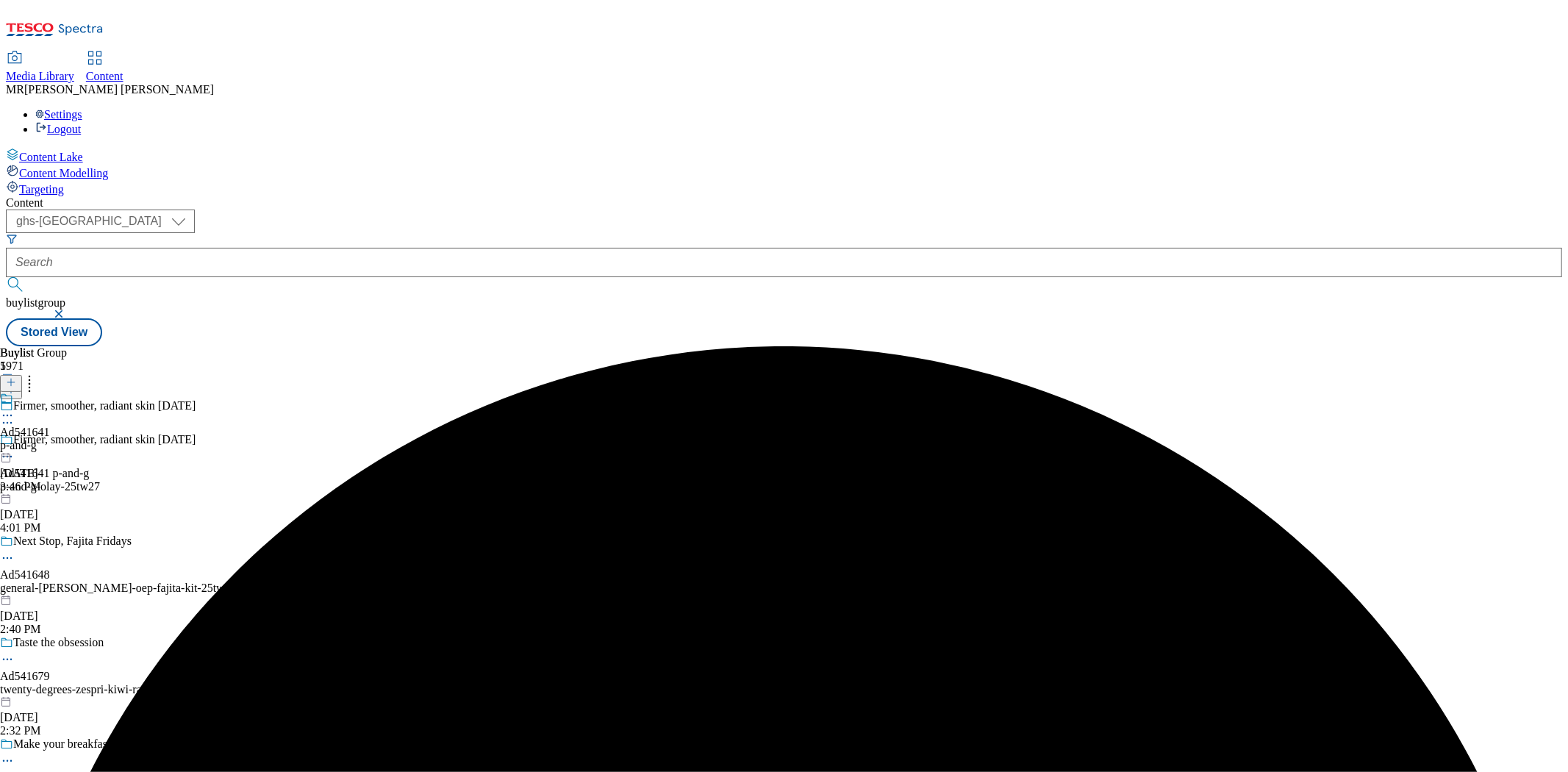
click at [50, 439] on div "p-and-g" at bounding box center [25, 445] width 50 height 13
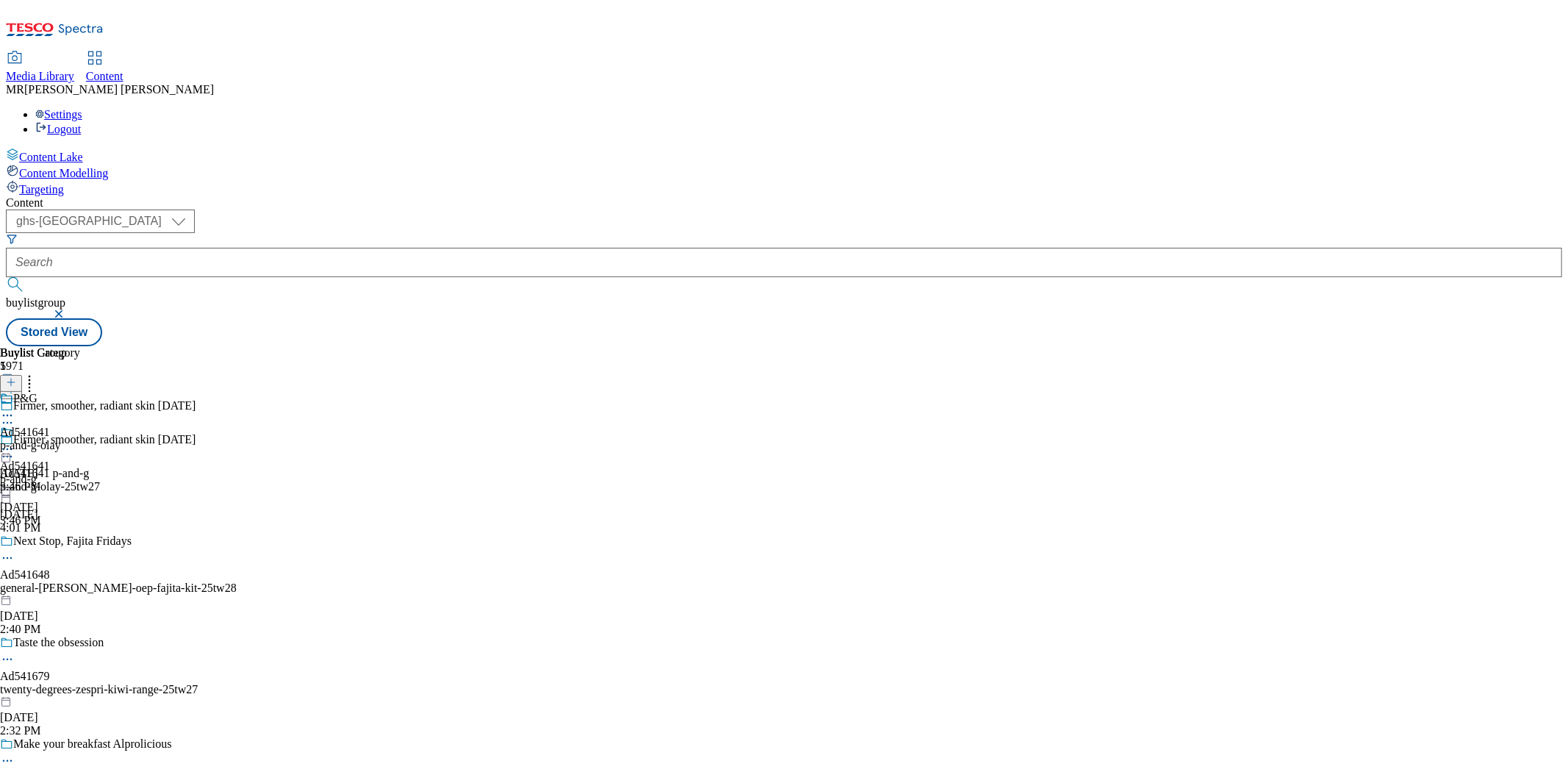
click at [15, 442] on icon at bounding box center [7, 450] width 15 height 15
click at [63, 475] on span "Edit" at bounding box center [54, 480] width 17 height 11
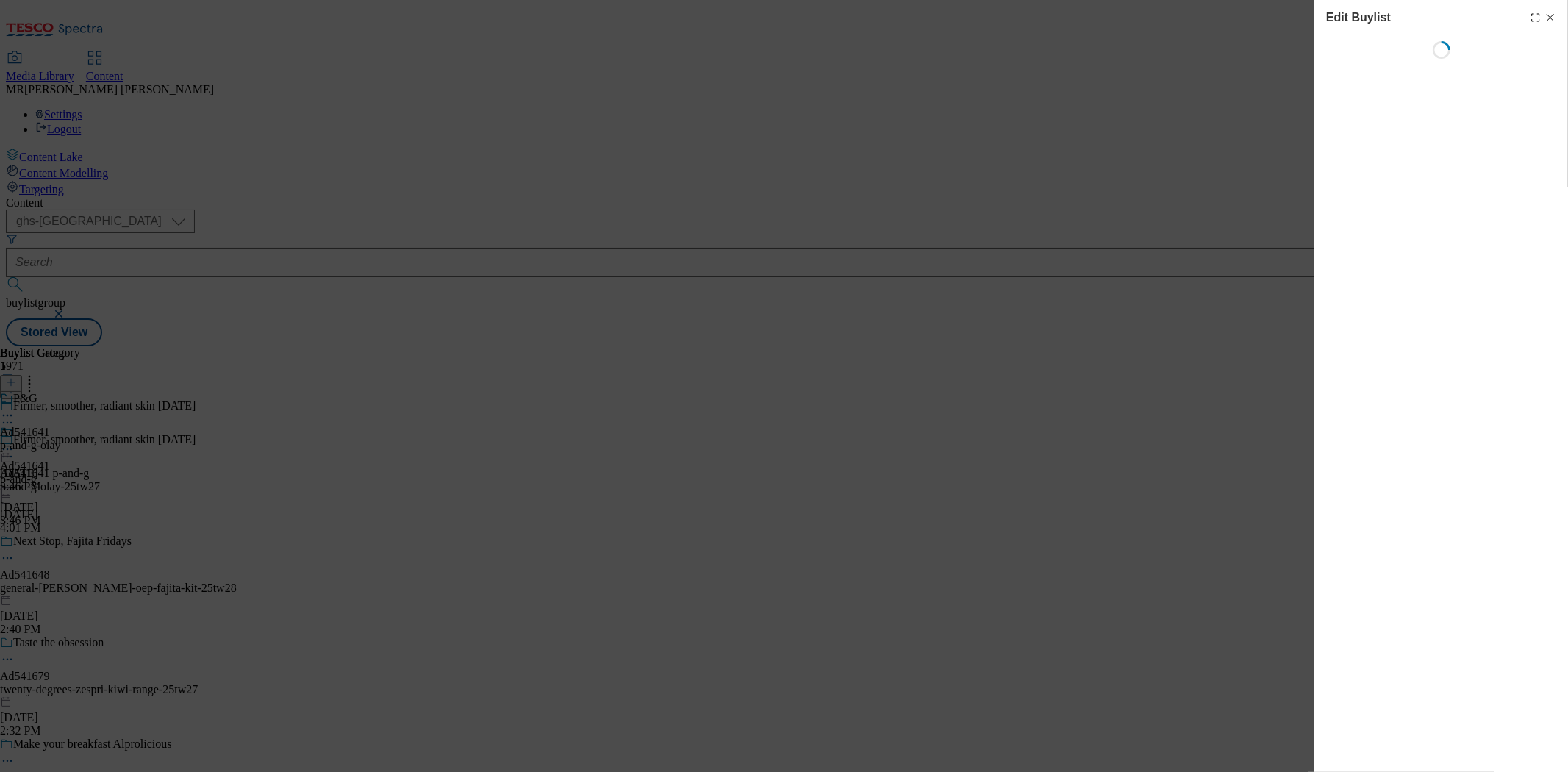
select select "tactical"
select select "supplier funded short term 1-3 weeks"
select select "dunnhumby"
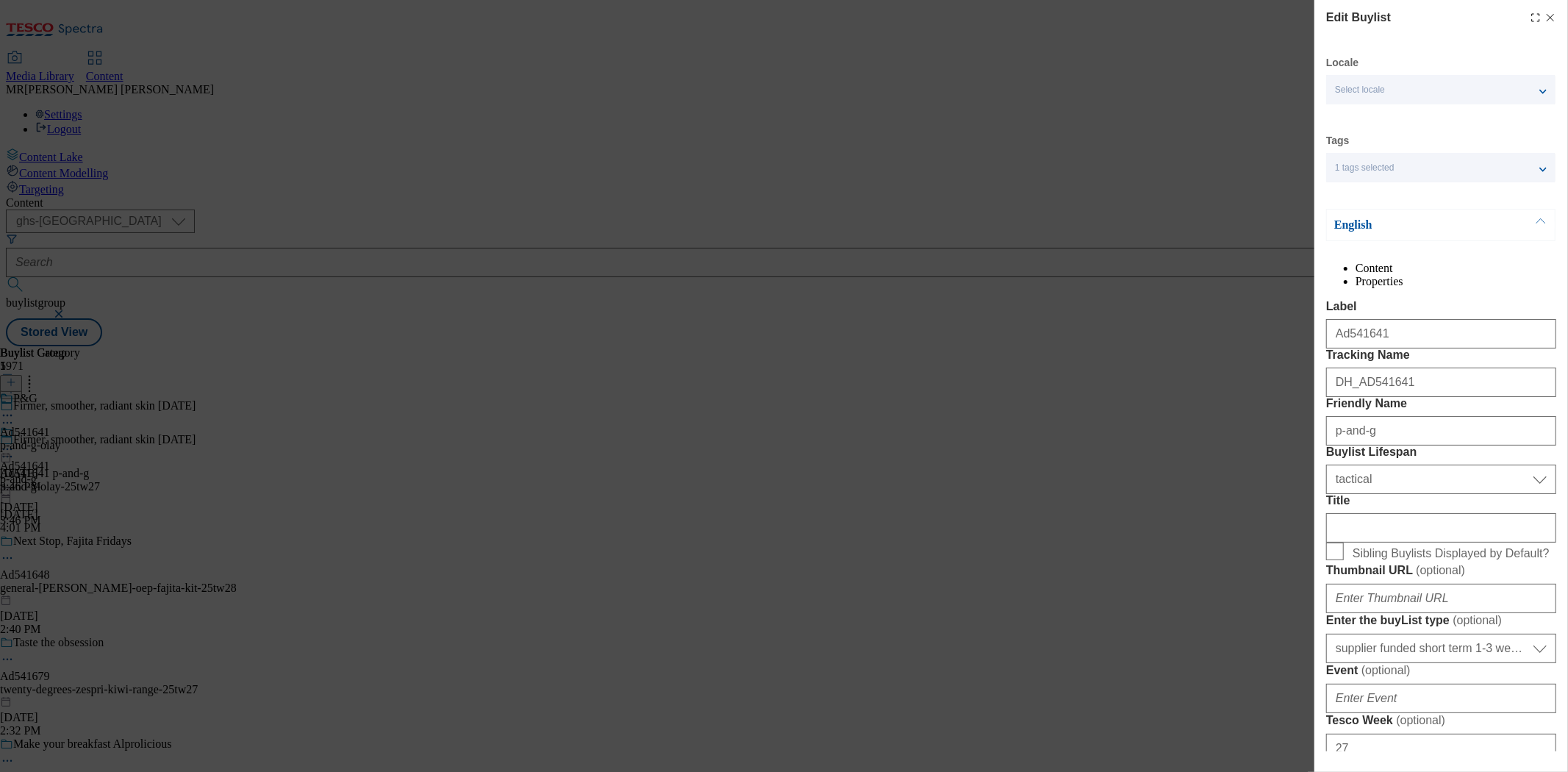
select select "Banner"
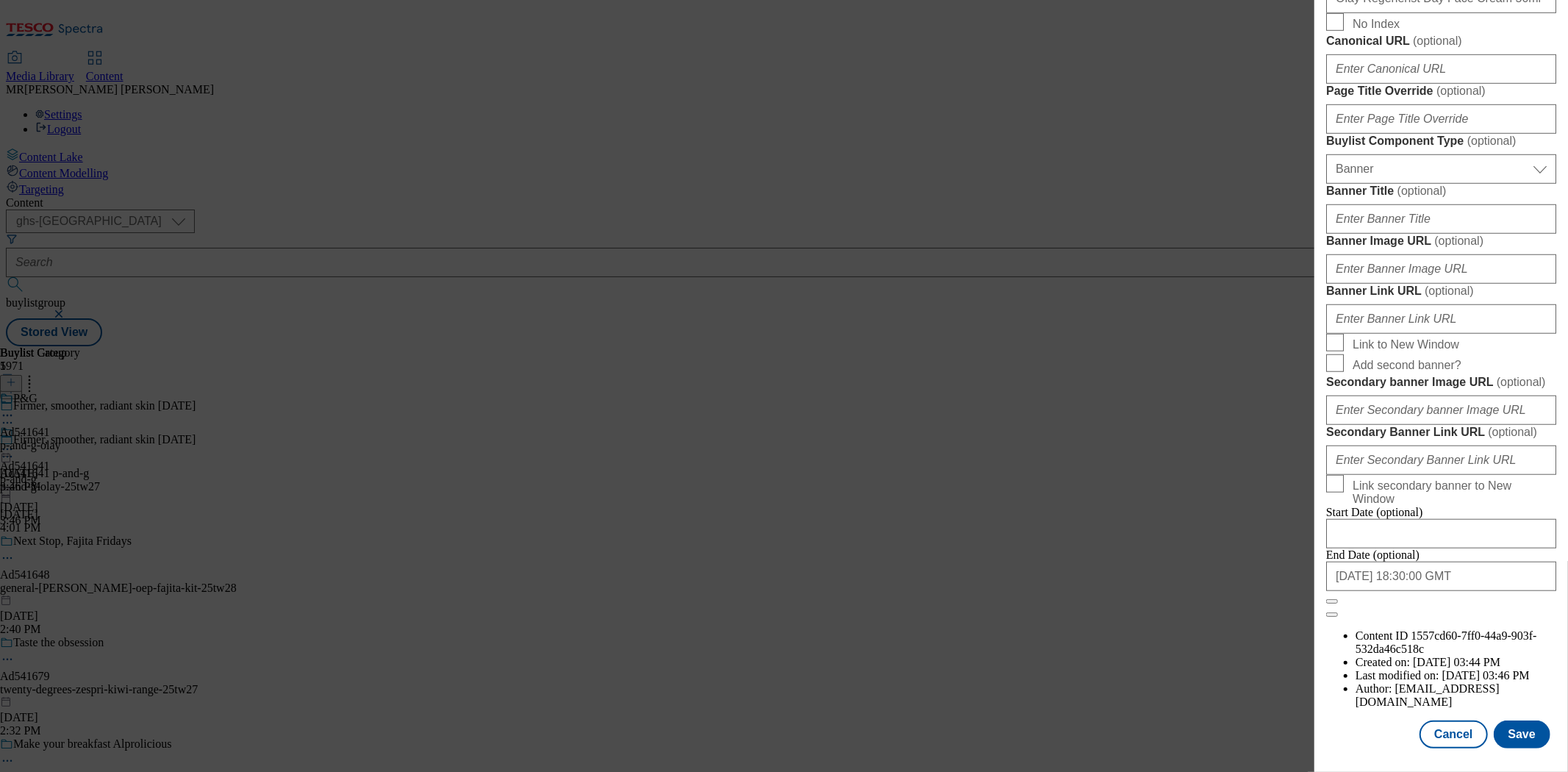
scroll to position [1454, 0]
click at [1410, 694] on button "Save" at bounding box center [1521, 734] width 56 height 28
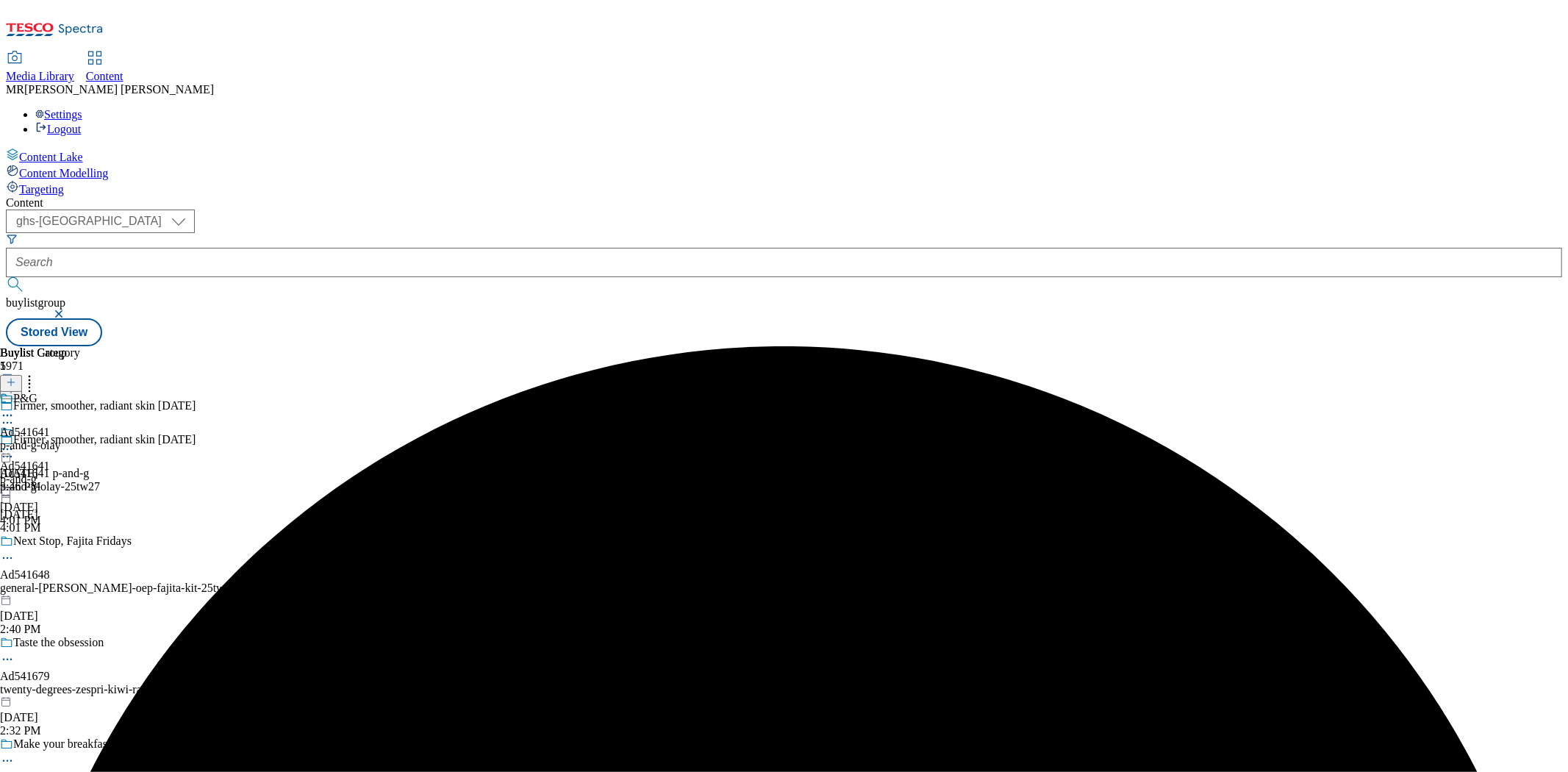
click at [80, 439] on div "p-and-g-olay" at bounding box center [40, 445] width 80 height 13
click at [15, 442] on icon at bounding box center [7, 450] width 15 height 15
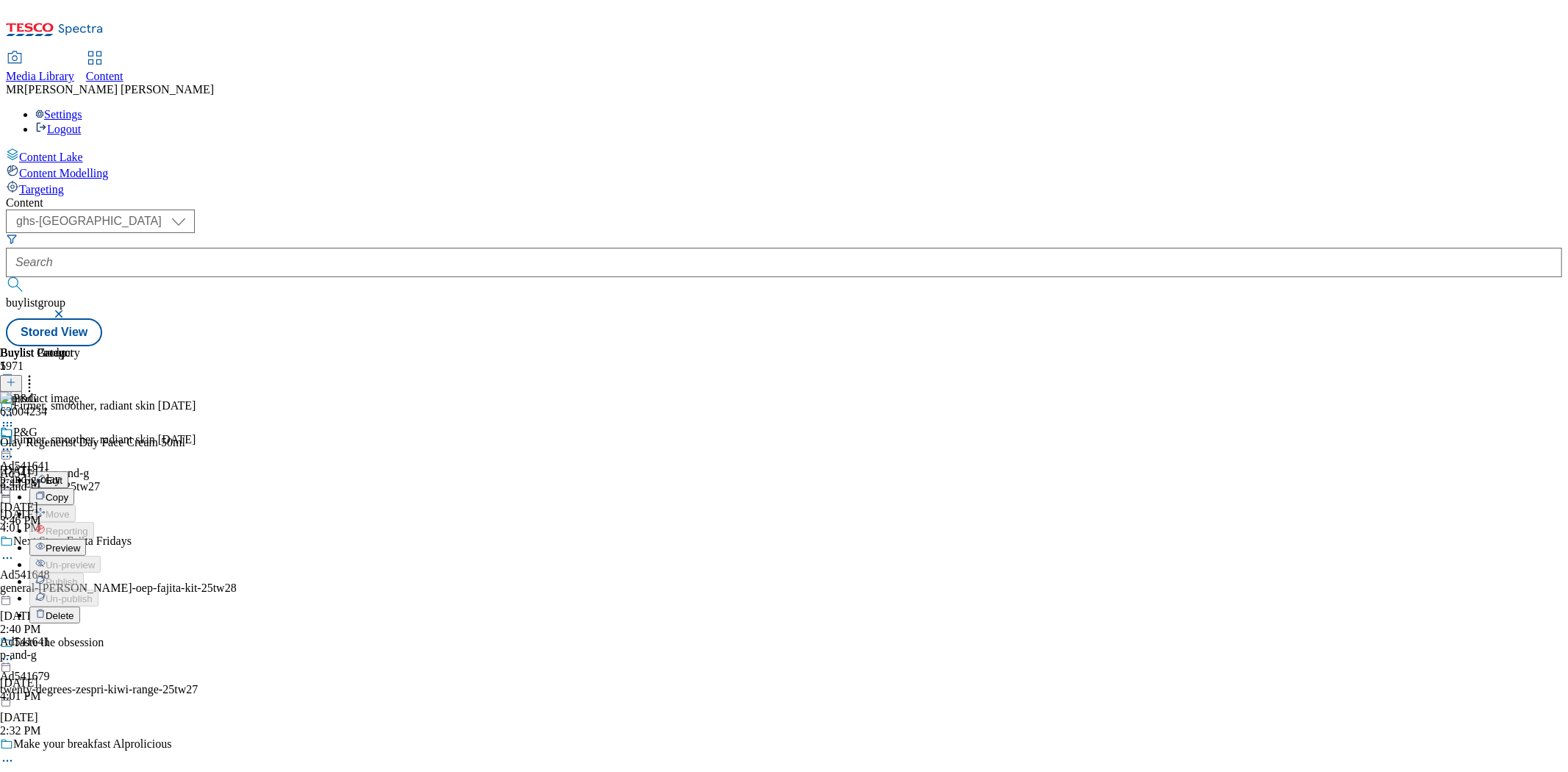
click at [80, 543] on span "Preview" at bounding box center [62, 549] width 34 height 11
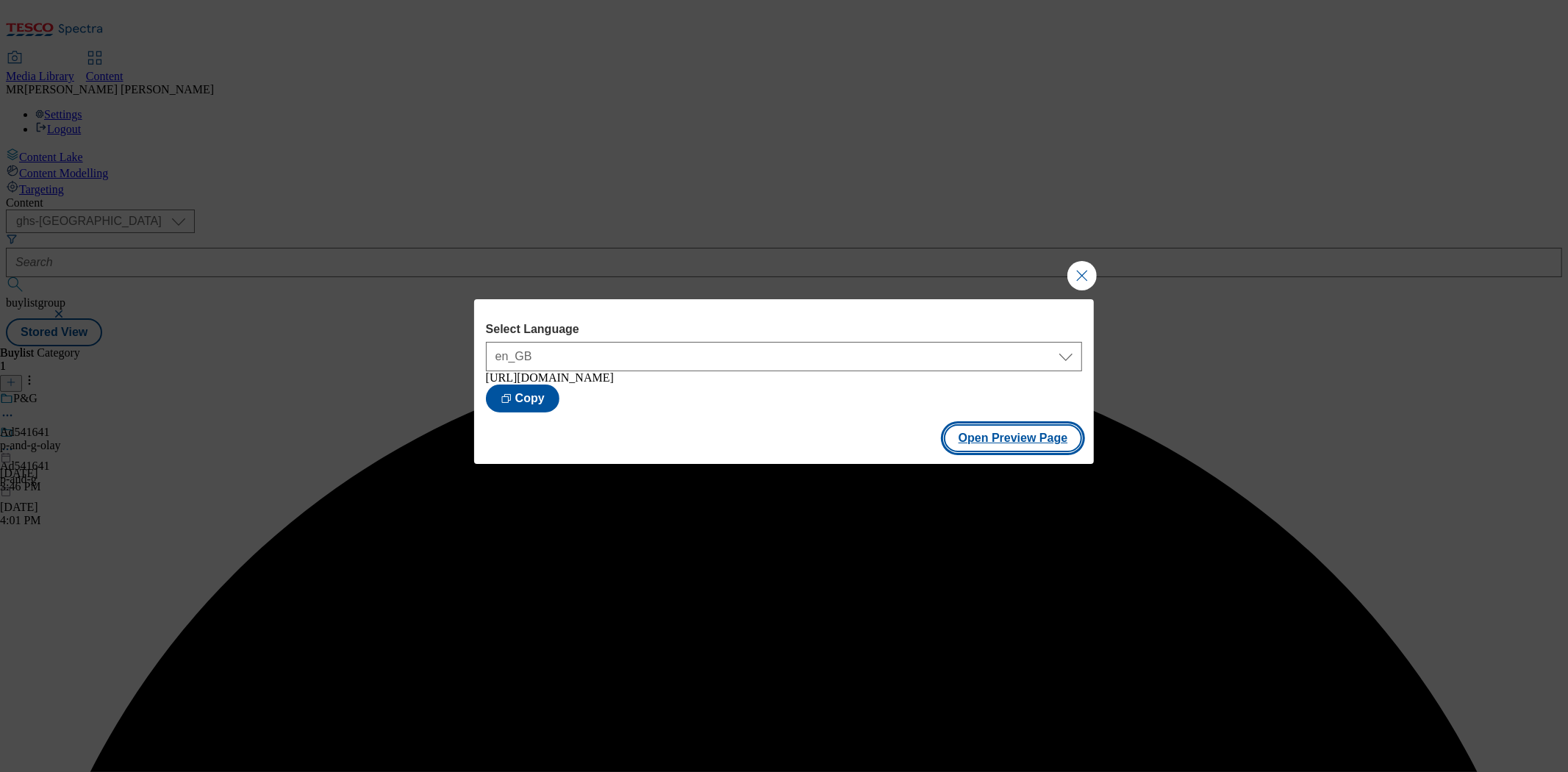
click at [1052, 432] on button "Open Preview Page" at bounding box center [1013, 438] width 139 height 28
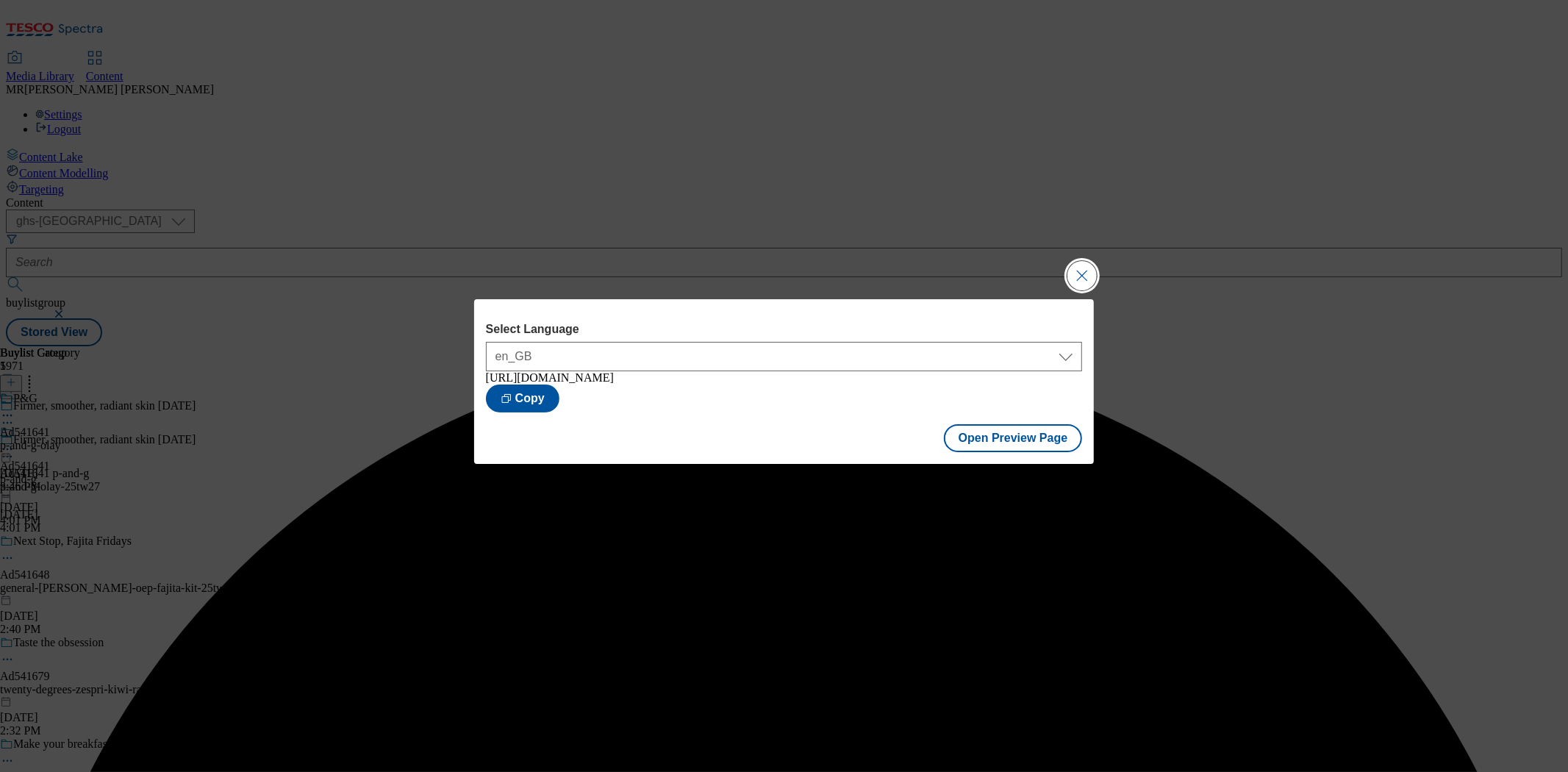
click at [1088, 274] on button "Close Modal" at bounding box center [1082, 276] width 30 height 30
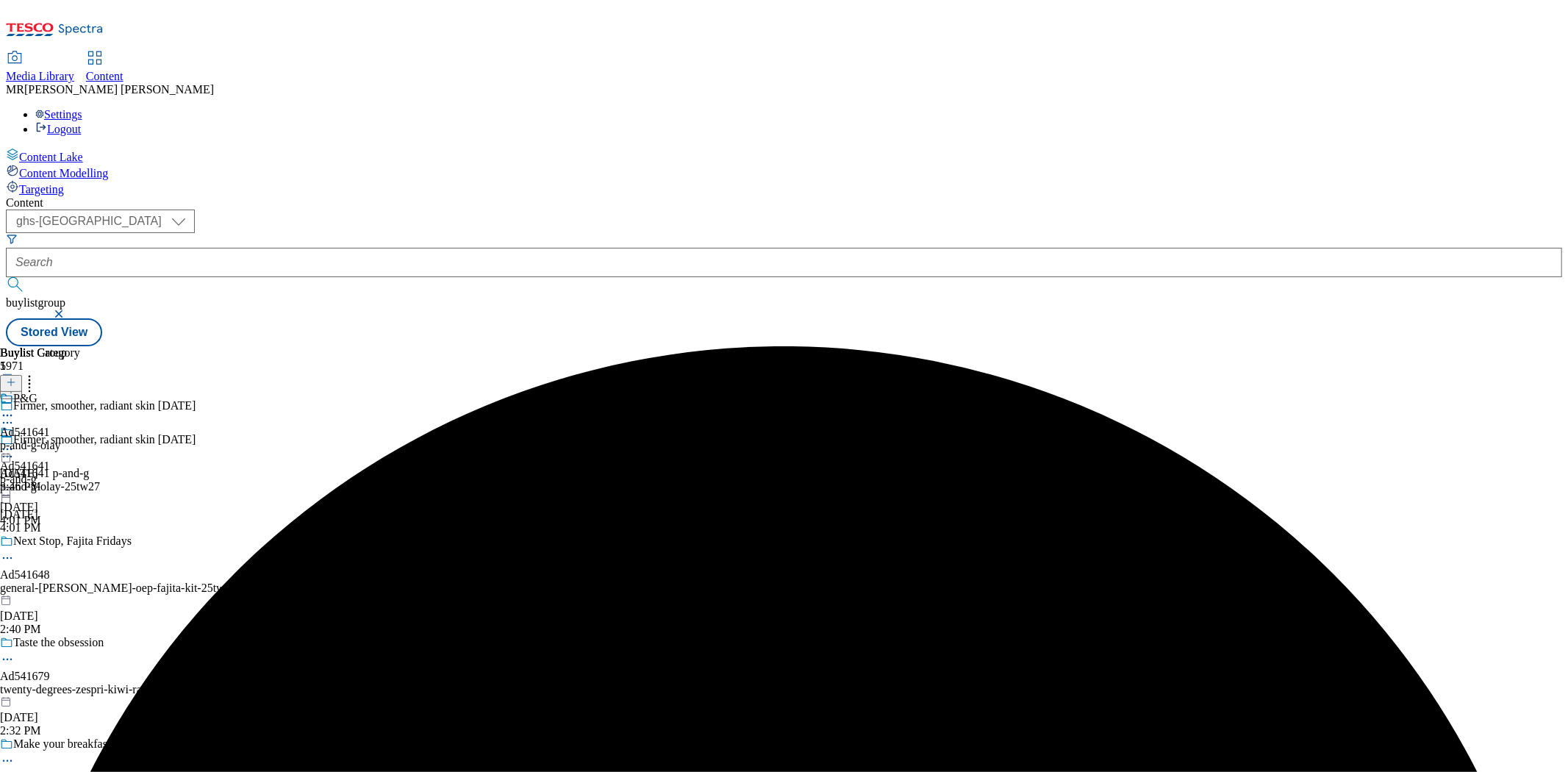
click at [15, 442] on icon at bounding box center [7, 450] width 15 height 15
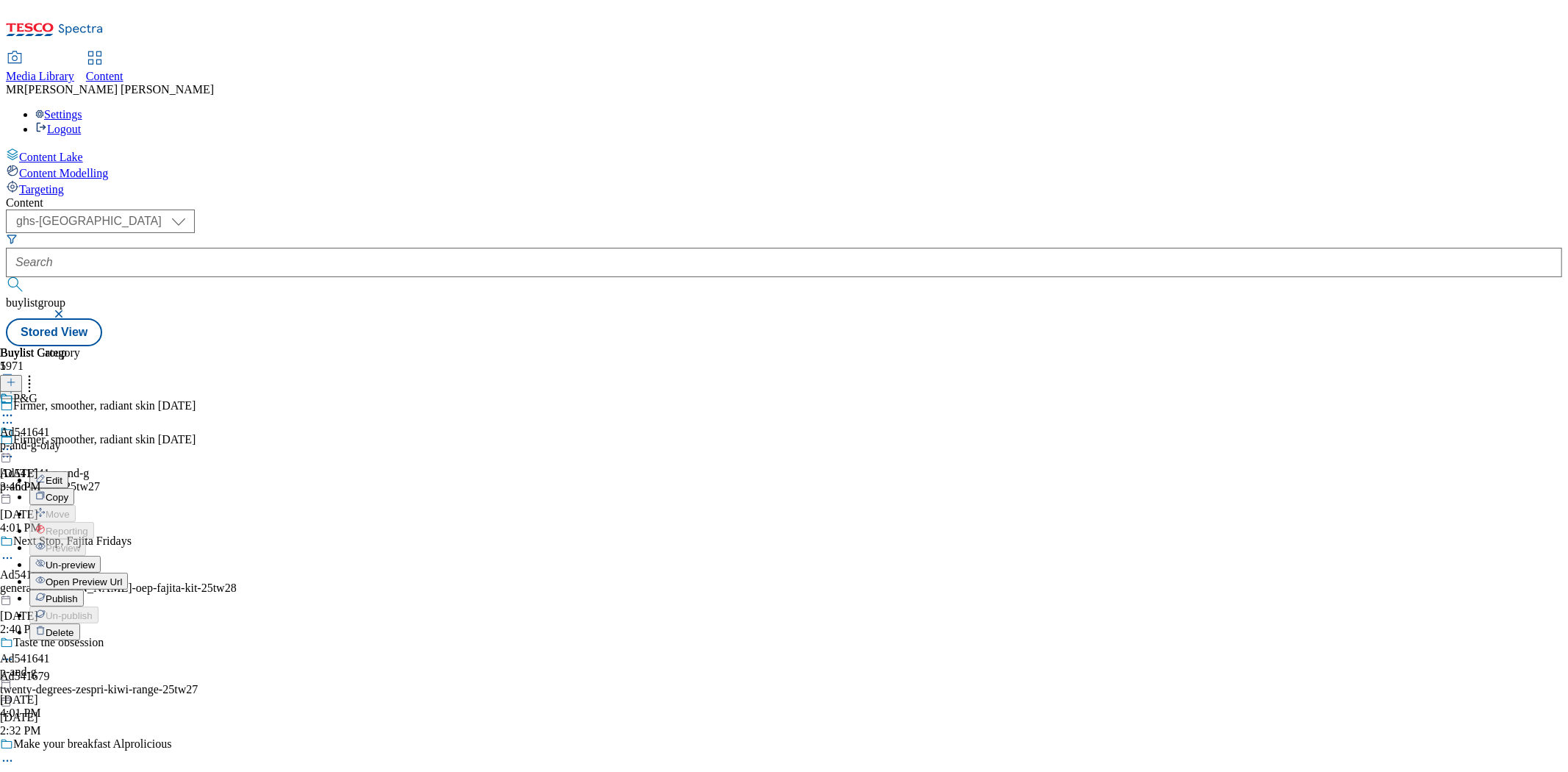
click at [84, 590] on button "Publish" at bounding box center [56, 598] width 54 height 17
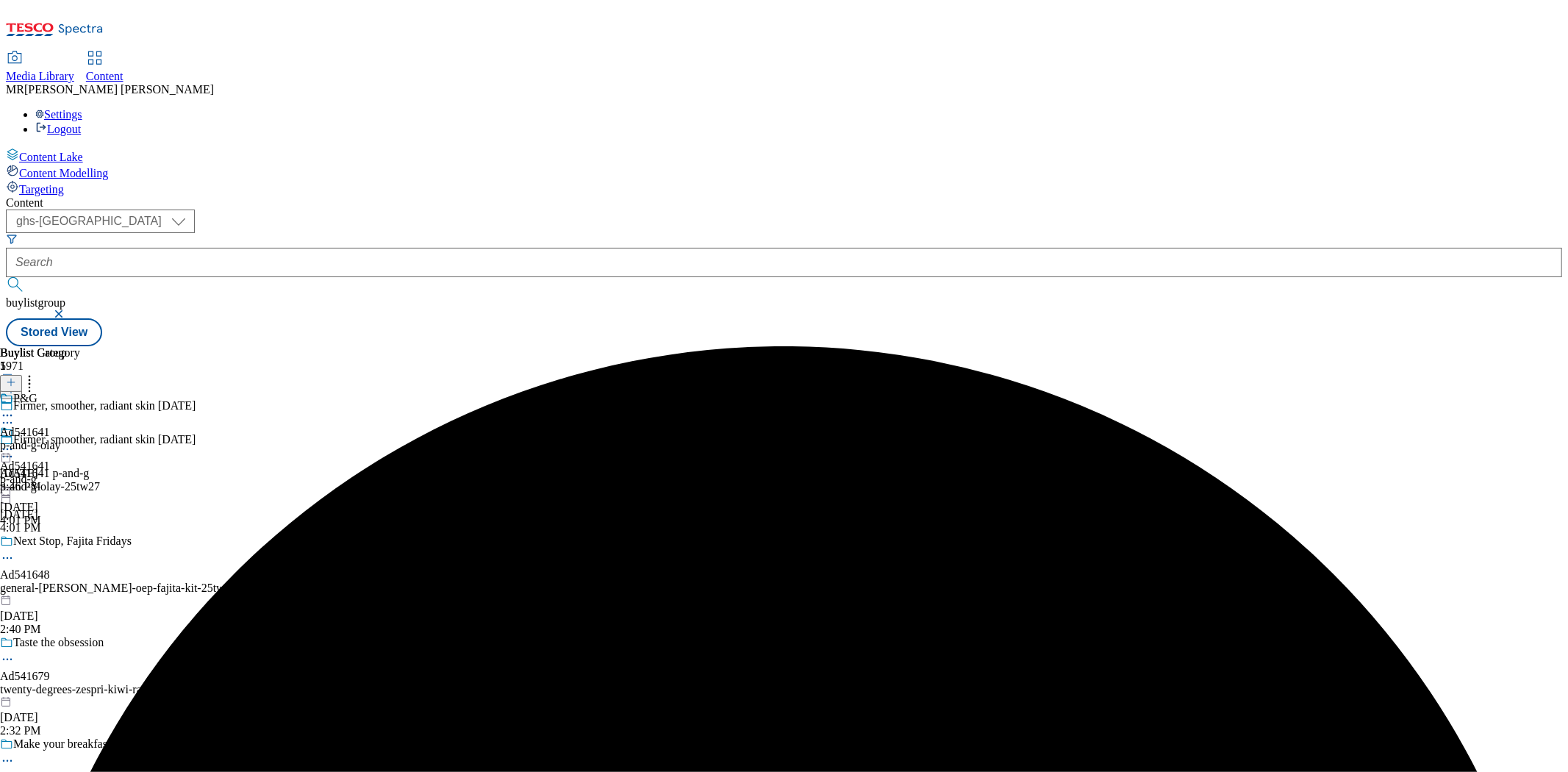
click at [15, 442] on icon at bounding box center [7, 450] width 15 height 15
click at [128, 573] on button "Open Preview Url" at bounding box center [78, 581] width 99 height 17
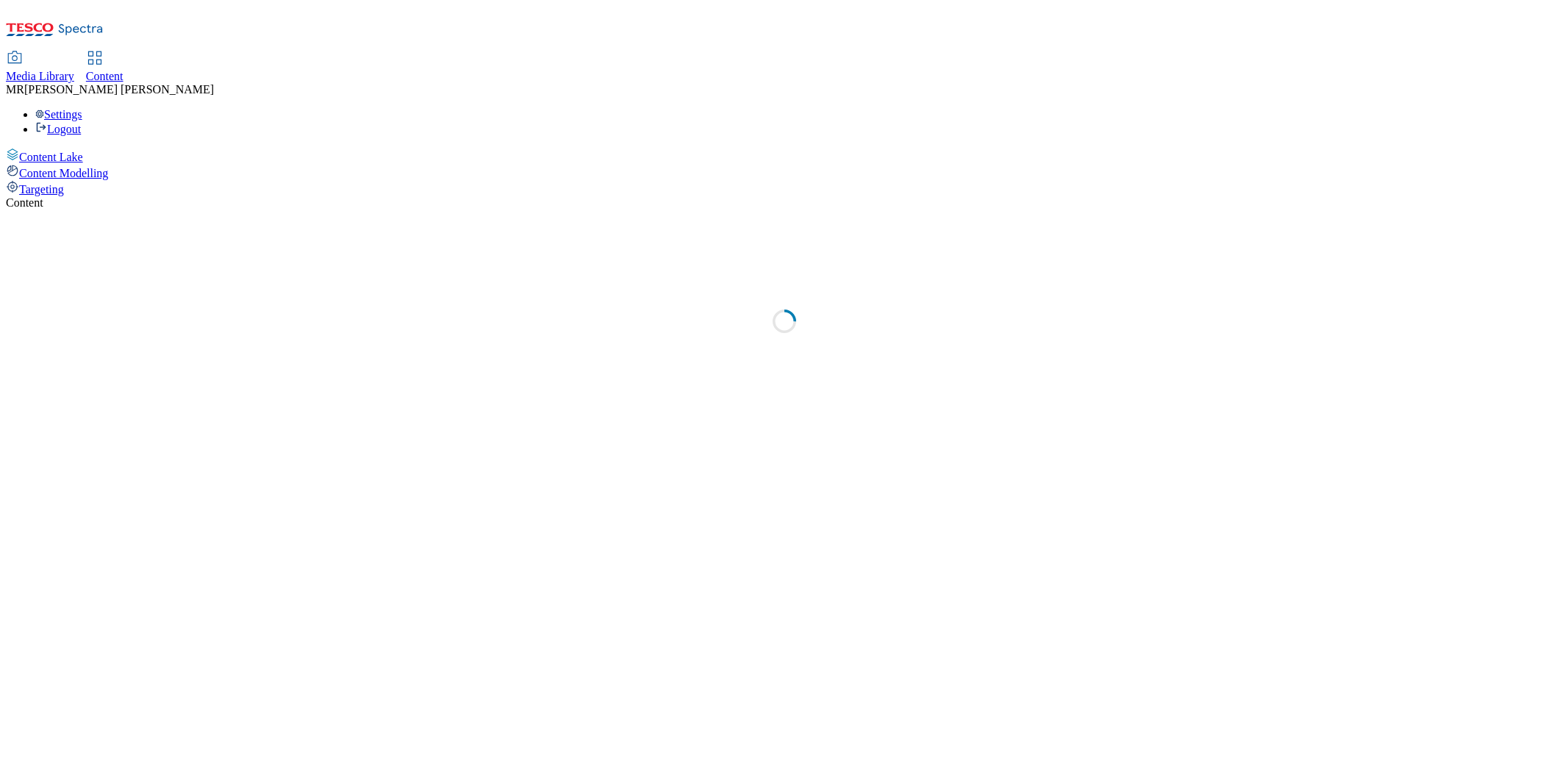
select select "ghs-[GEOGRAPHIC_DATA]"
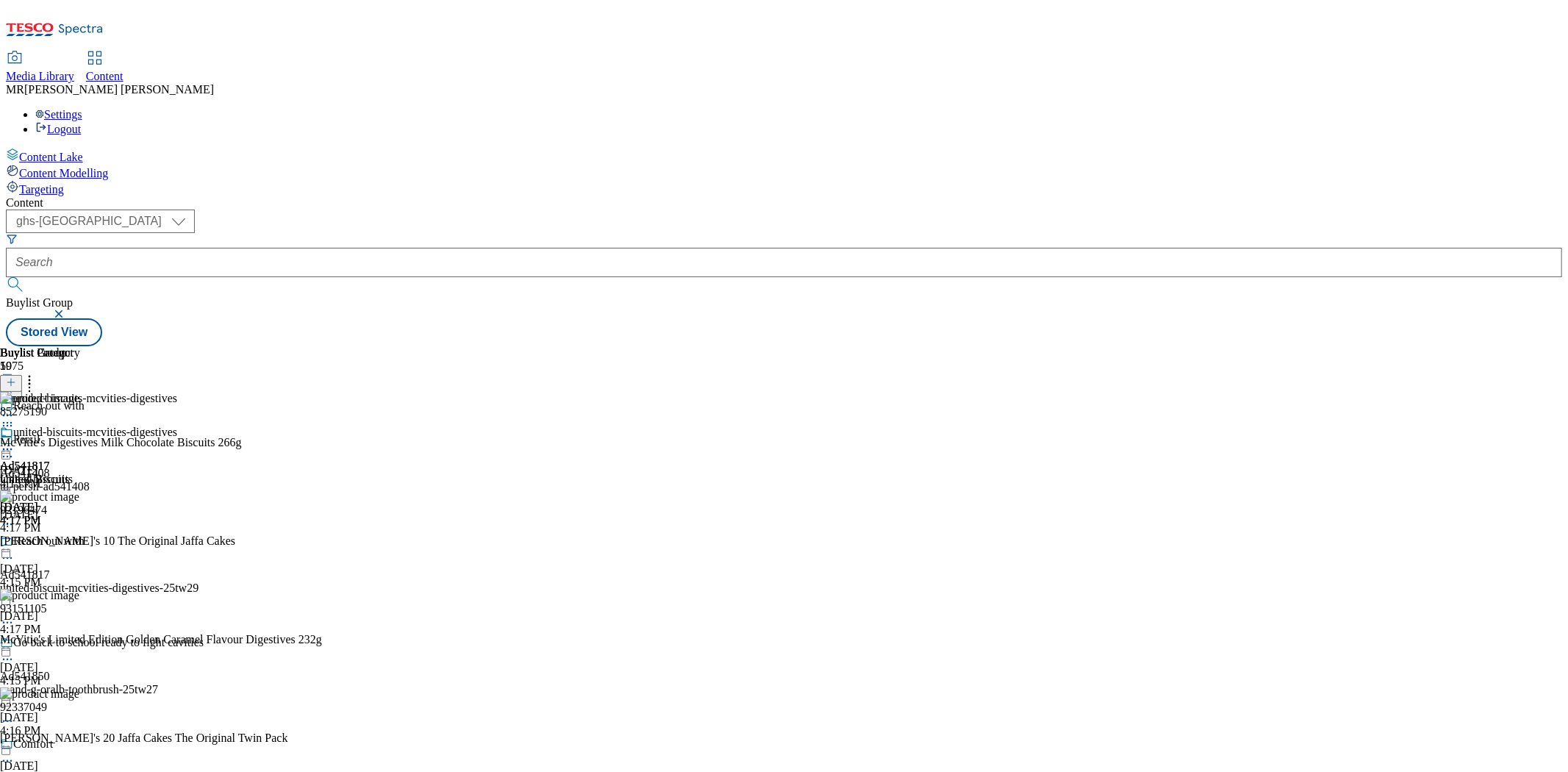
click at [69, 473] on div "united-biscuits" at bounding box center [34, 479] width 69 height 13
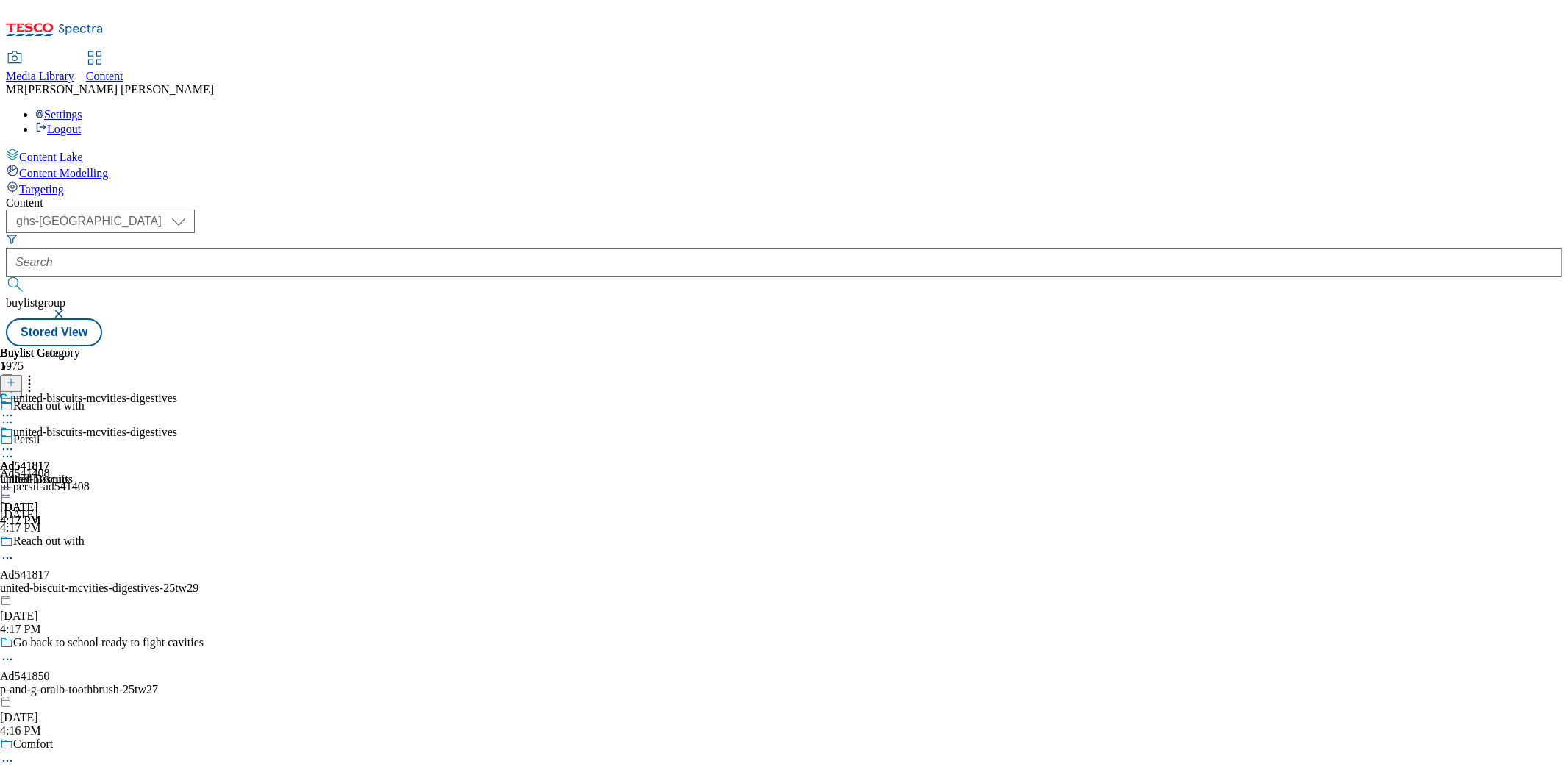
click at [15, 442] on icon at bounding box center [7, 450] width 15 height 15
click at [101, 539] on li "Preview" at bounding box center [65, 548] width 71 height 17
click at [15, 442] on icon at bounding box center [7, 450] width 15 height 15
click at [80, 543] on span "Preview" at bounding box center [62, 549] width 34 height 11
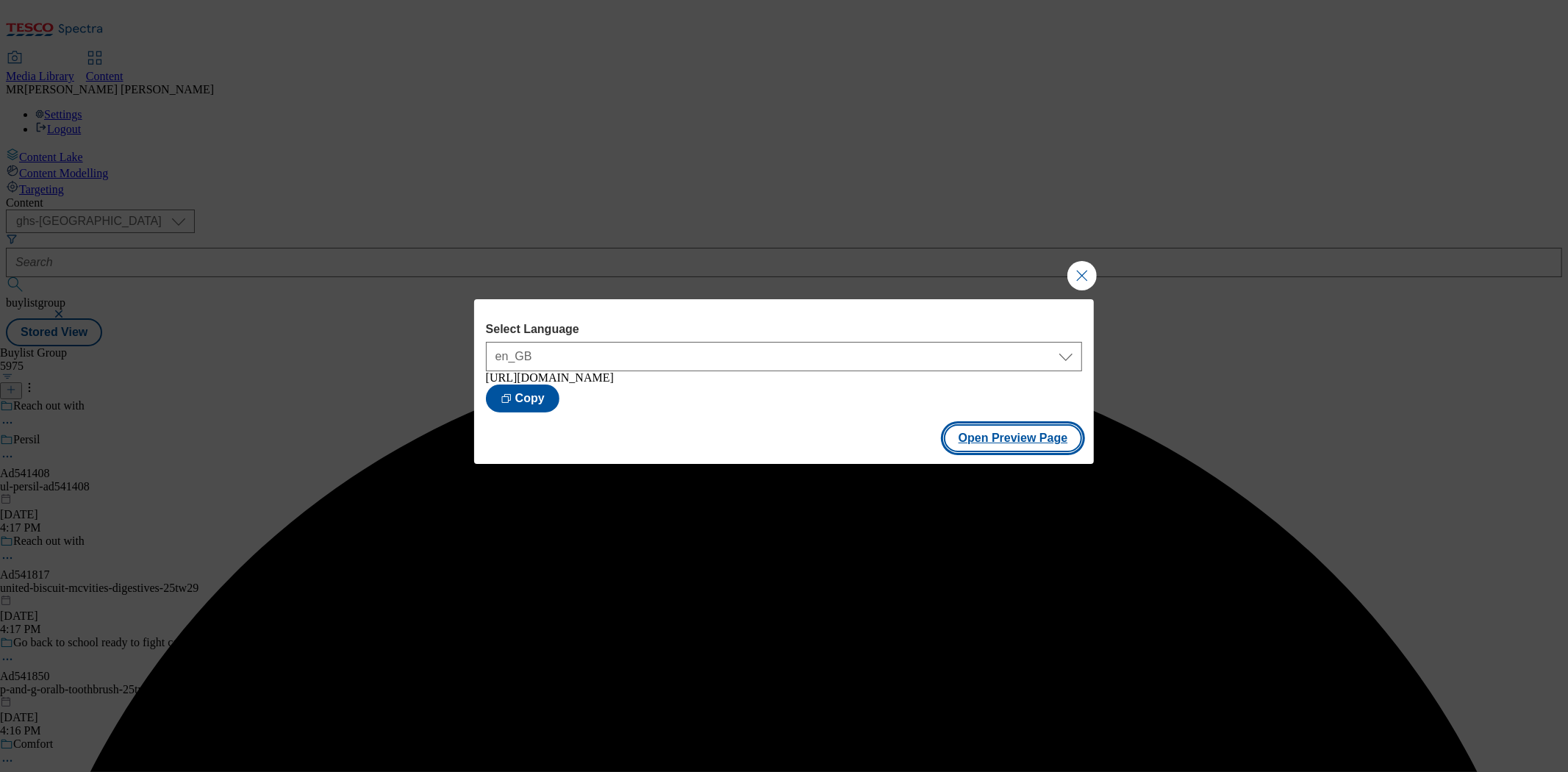
click at [977, 442] on button "Open Preview Page" at bounding box center [1013, 438] width 139 height 28
click at [1088, 261] on button "Close Modal" at bounding box center [1082, 276] width 30 height 30
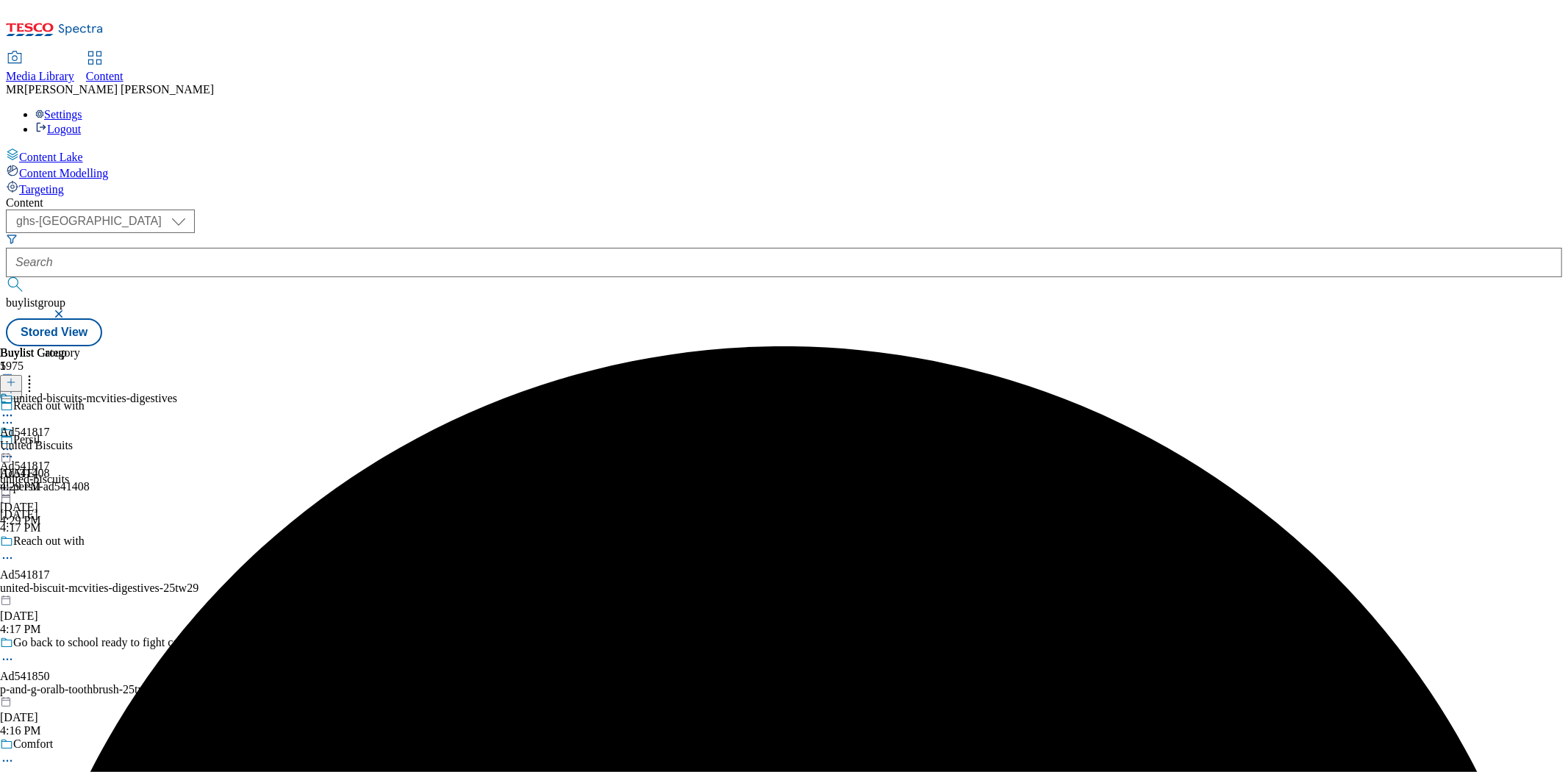
click at [15, 442] on icon at bounding box center [7, 450] width 15 height 15
click at [84, 590] on button "Publish" at bounding box center [56, 598] width 54 height 17
